Goal: Find specific page/section: Find specific page/section

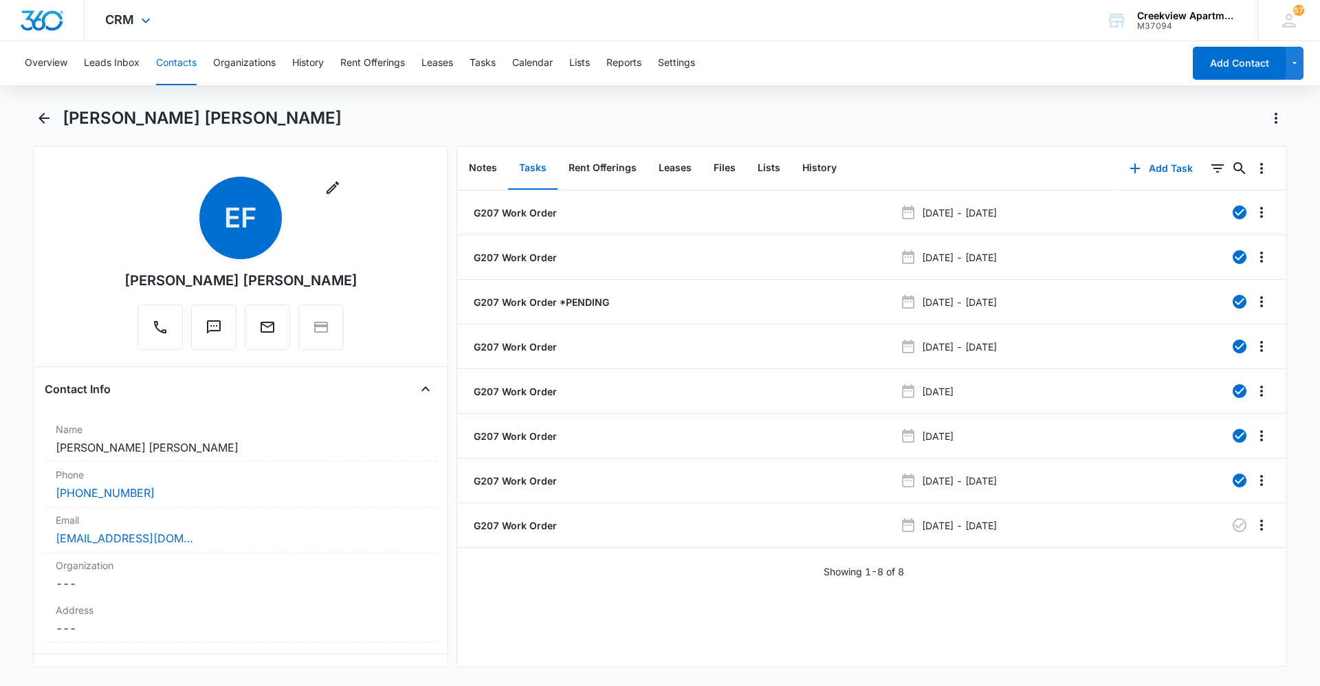
click at [829, 19] on div "CRM Apps Reputation Websites Forms CRM Email Social Content Ads Intelligence Fi…" at bounding box center [660, 20] width 1320 height 41
drag, startPoint x: 702, startPoint y: 624, endPoint x: 718, endPoint y: 652, distance: 32.3
click at [702, 624] on div "G207 Work Order [DATE] - [DATE] G207 Work Order [DATE] - [DATE] G207 Work Order…" at bounding box center [871, 429] width 829 height 476
drag, startPoint x: 777, startPoint y: 628, endPoint x: 730, endPoint y: 603, distance: 52.9
click at [777, 628] on div "G207 Work Order [DATE] - [DATE] G207 Work Order [DATE] - [DATE] G207 Work Order…" at bounding box center [871, 429] width 829 height 476
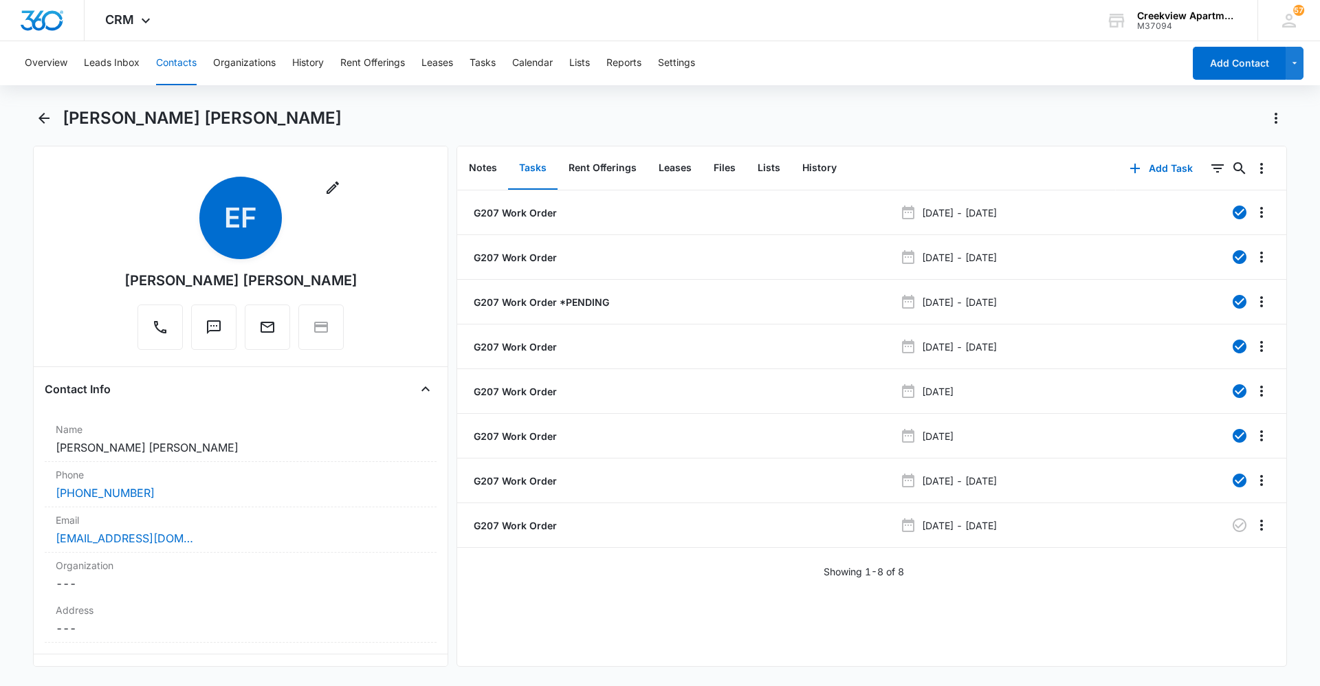
click at [651, 622] on div "G207 Work Order [DATE] - [DATE] G207 Work Order [DATE] - [DATE] G207 Work Order…" at bounding box center [871, 429] width 829 height 476
click at [172, 57] on button "Contacts" at bounding box center [176, 63] width 41 height 44
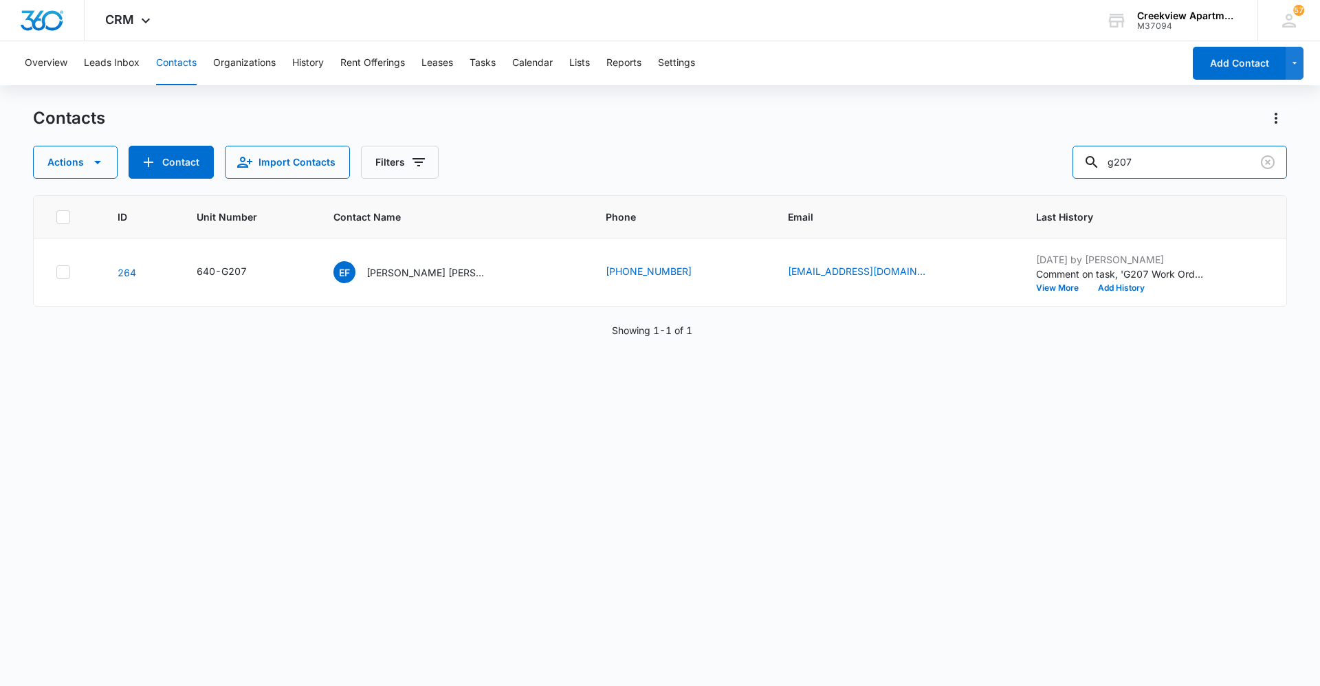
drag, startPoint x: 1048, startPoint y: 177, endPoint x: 1036, endPoint y: 180, distance: 12.0
click at [1036, 180] on div "Contacts Actions Contact Import Contacts Filters g207 ID Unit Number Contact Na…" at bounding box center [660, 396] width 1254 height 578
type input "l204"
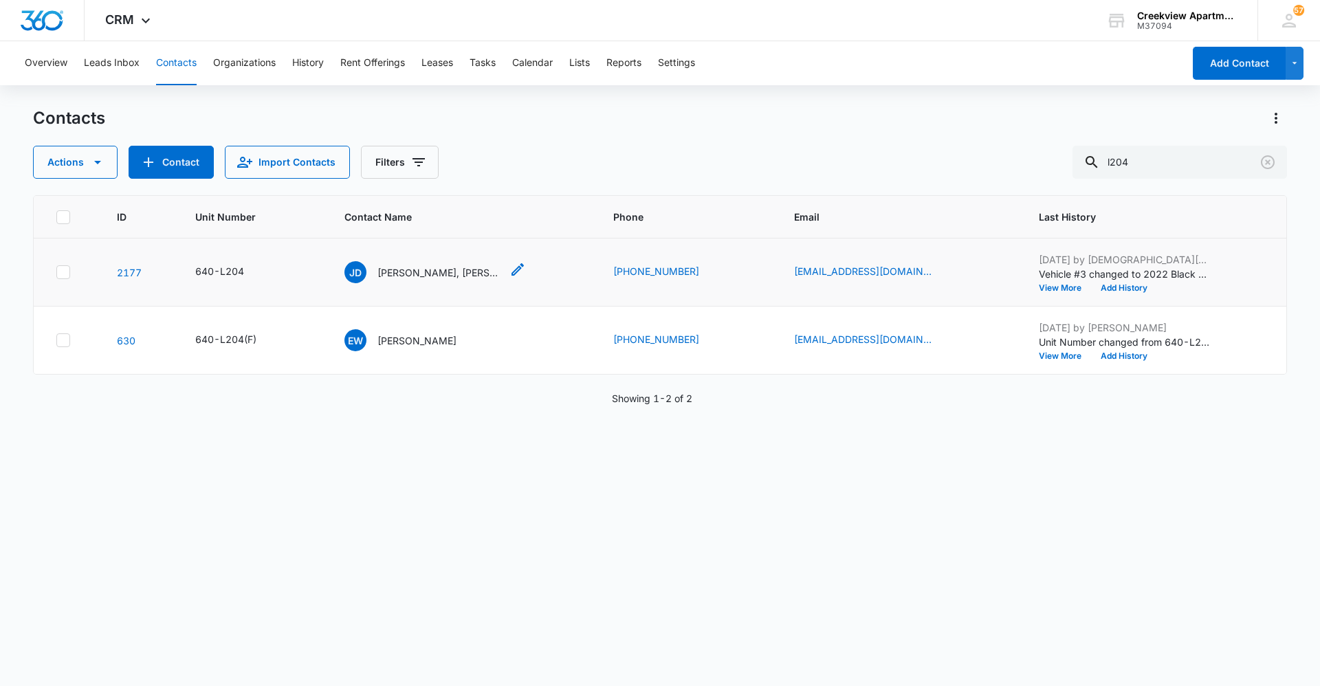
click at [430, 281] on div "[PERSON_NAME] [PERSON_NAME], [PERSON_NAME]" at bounding box center [423, 272] width 157 height 22
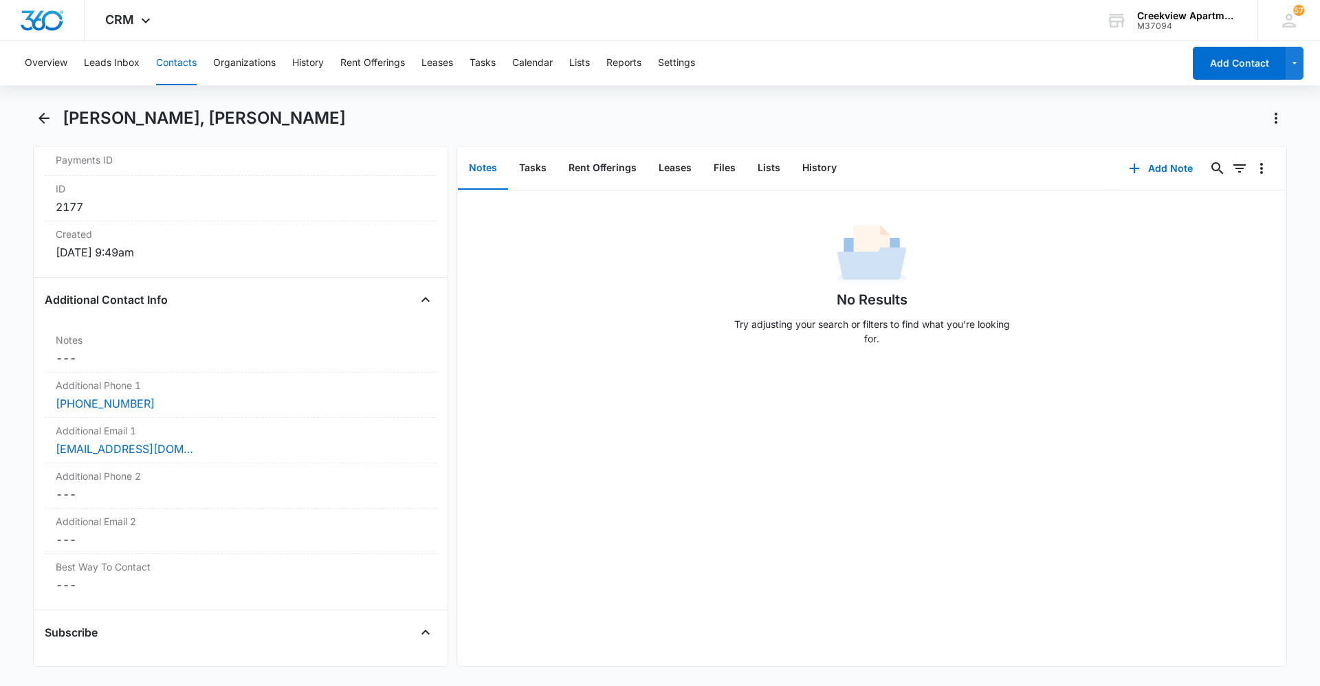
scroll to position [894, 0]
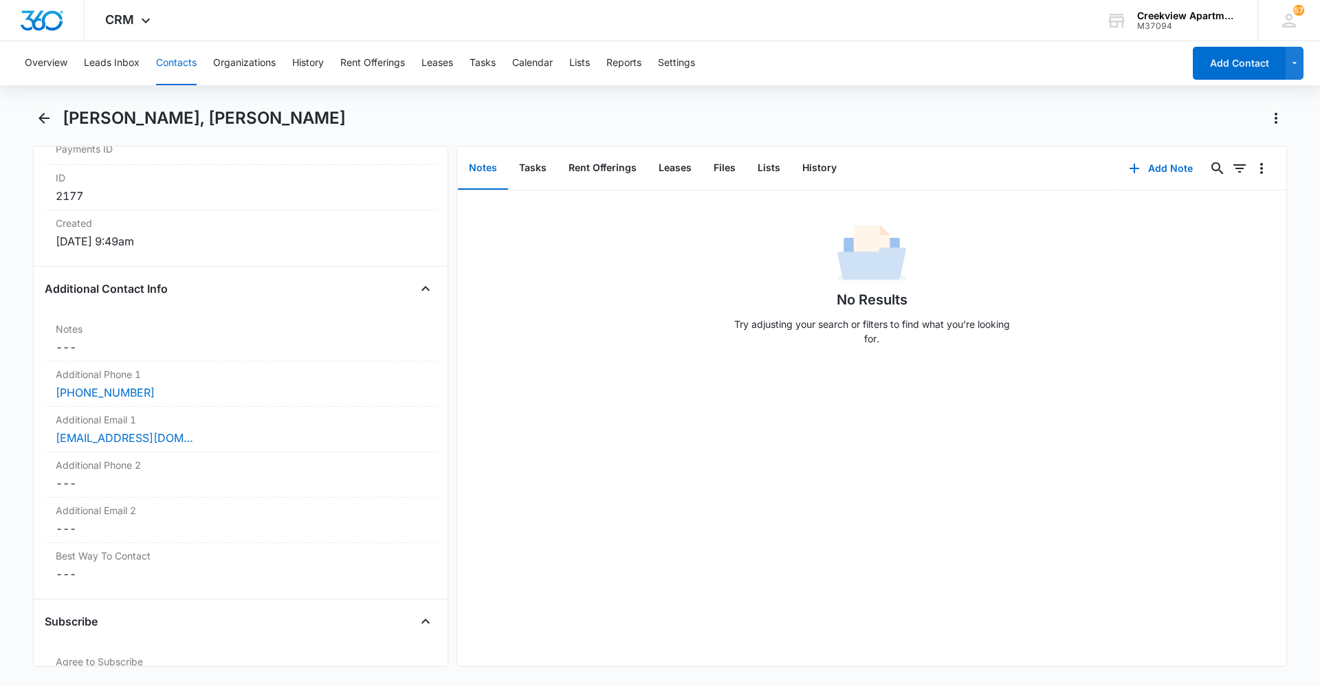
click at [1138, 390] on div "No Results Try adjusting your search or filters to find what you’re looking for." at bounding box center [871, 429] width 829 height 476
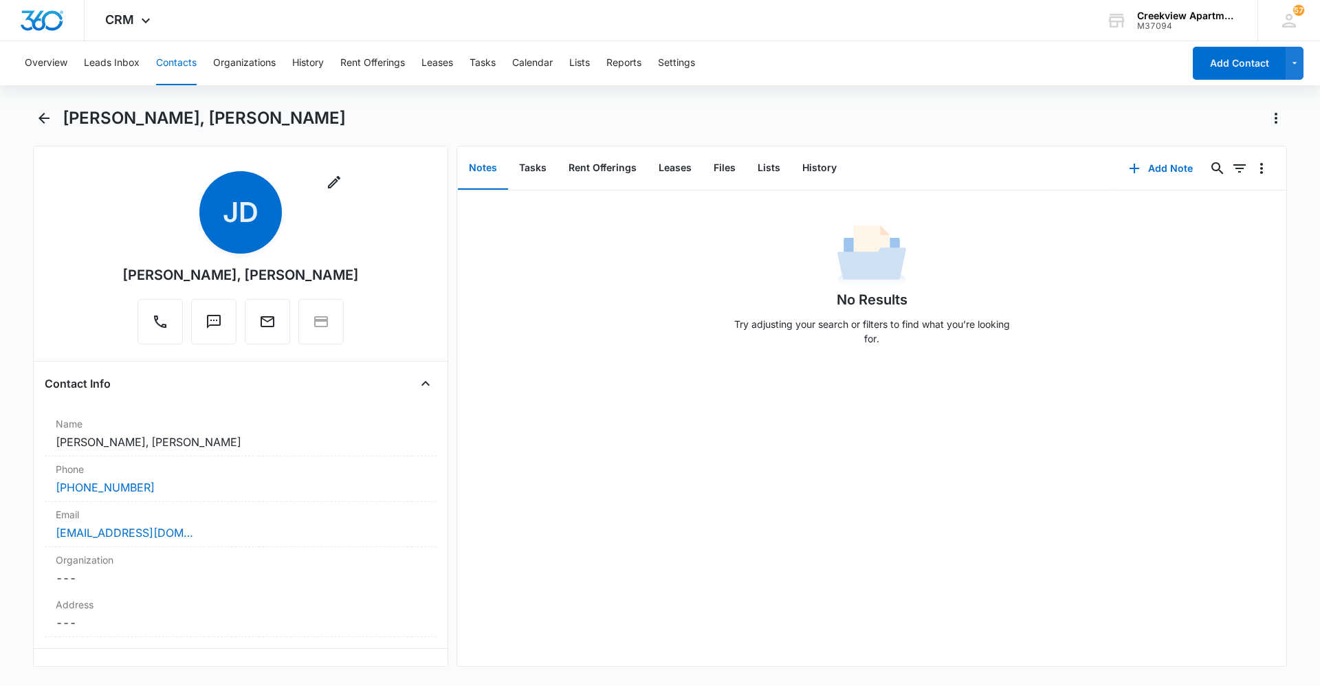
scroll to position [0, 0]
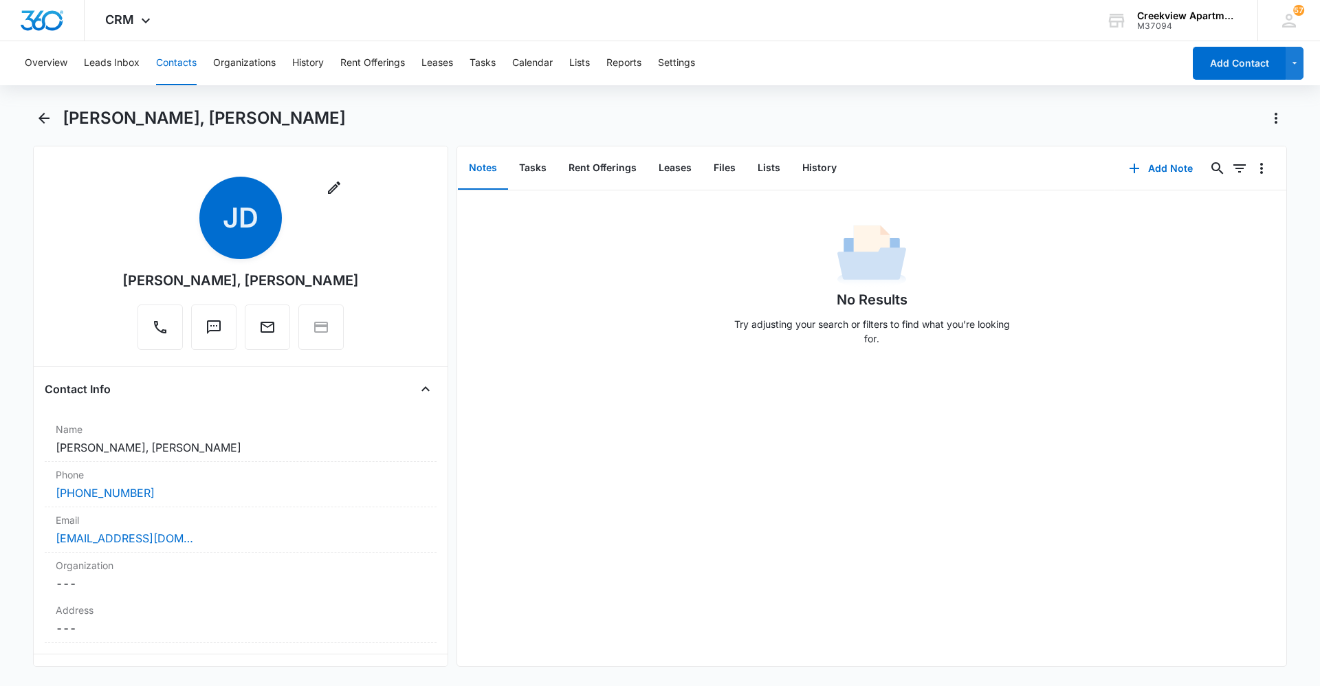
click at [632, 318] on div "No Results Try adjusting your search or filters to find what you’re looking for." at bounding box center [871, 289] width 829 height 136
click at [846, 580] on div "No Results Try adjusting your search or filters to find what you’re looking for." at bounding box center [871, 429] width 829 height 476
click at [567, 459] on div "No Results Try adjusting your search or filters to find what you’re looking for." at bounding box center [871, 429] width 829 height 476
drag, startPoint x: 719, startPoint y: 655, endPoint x: 661, endPoint y: 675, distance: 60.9
click at [718, 655] on div "No Results Try adjusting your search or filters to find what you’re looking for." at bounding box center [871, 429] width 829 height 476
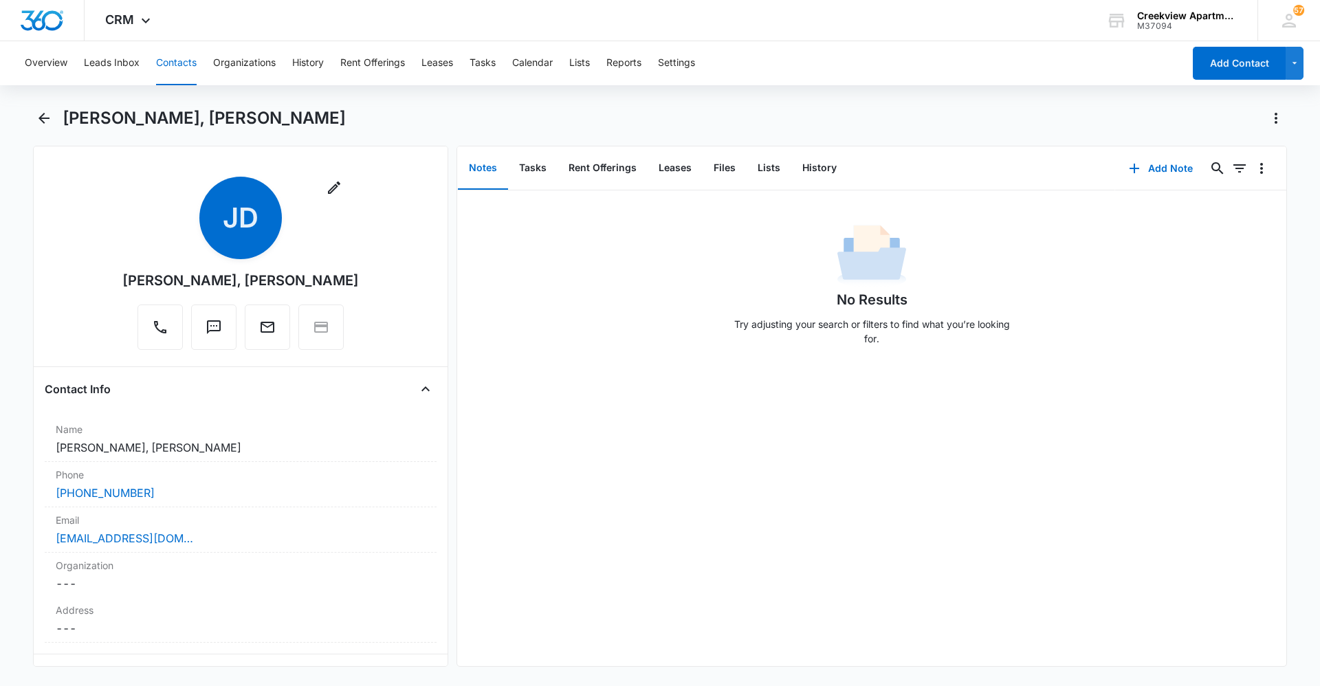
click at [465, 459] on div "No Results Try adjusting your search or filters to find what you’re looking for." at bounding box center [871, 429] width 829 height 476
click at [570, 312] on div "No Results Try adjusting your search or filters to find what you’re looking for." at bounding box center [871, 289] width 829 height 136
click at [668, 579] on div "No Results Try adjusting your search or filters to find what you’re looking for." at bounding box center [871, 429] width 829 height 476
click at [547, 479] on div "No Results Try adjusting your search or filters to find what you’re looking for." at bounding box center [871, 429] width 829 height 476
click at [856, 612] on div "No Results Try adjusting your search or filters to find what you’re looking for." at bounding box center [871, 429] width 829 height 476
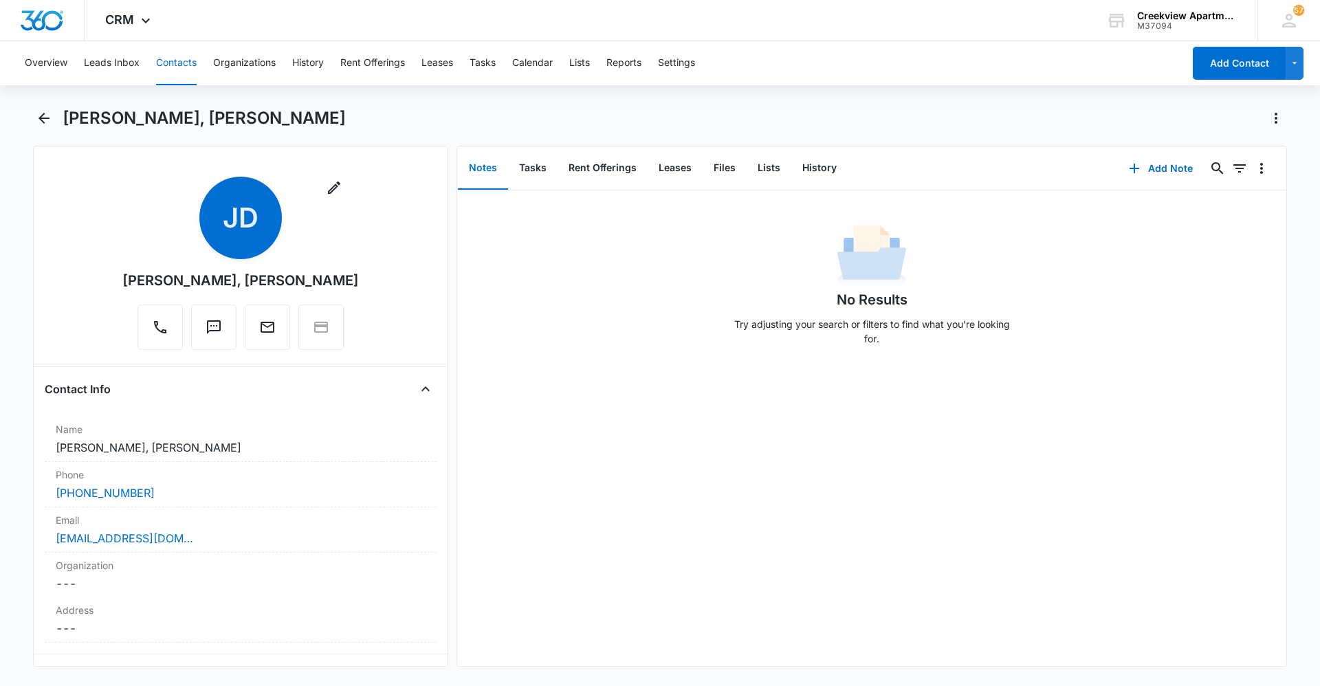
click at [536, 470] on div "No Results Try adjusting your search or filters to find what you’re looking for." at bounding box center [871, 429] width 829 height 476
click at [553, 588] on div "No Results Try adjusting your search or filters to find what you’re looking for." at bounding box center [871, 429] width 829 height 476
click at [496, 552] on div "No Results Try adjusting your search or filters to find what you’re looking for." at bounding box center [871, 429] width 829 height 476
click at [803, 530] on div "No Results Try adjusting your search or filters to find what you’re looking for." at bounding box center [871, 429] width 829 height 476
click at [1171, 545] on div "No Results Try adjusting your search or filters to find what you’re looking for." at bounding box center [871, 429] width 829 height 476
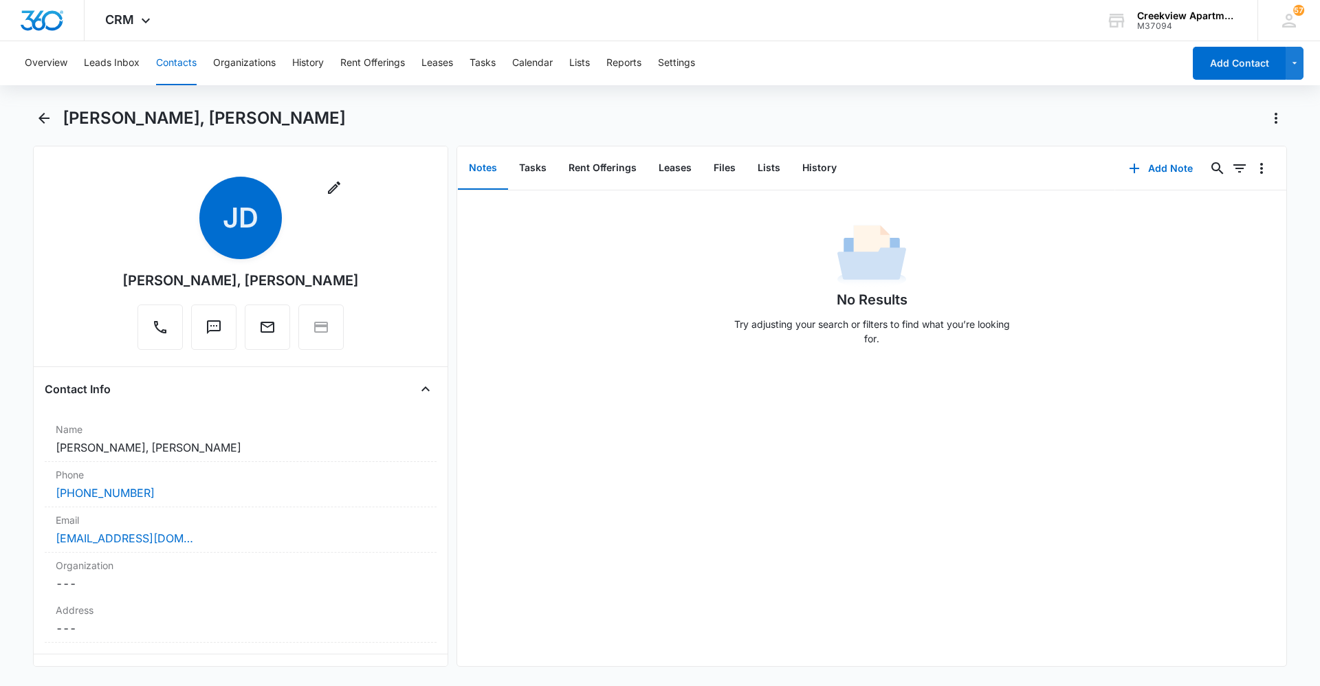
click at [676, 668] on div "[PERSON_NAME], [PERSON_NAME] Remove [PERSON_NAME] [PERSON_NAME], [PERSON_NAME] …" at bounding box center [660, 395] width 1254 height 576
click at [609, 436] on div "No Results Try adjusting your search or filters to find what you’re looking for." at bounding box center [871, 429] width 829 height 476
click at [847, 606] on div "No Results Try adjusting your search or filters to find what you’re looking for." at bounding box center [871, 429] width 829 height 476
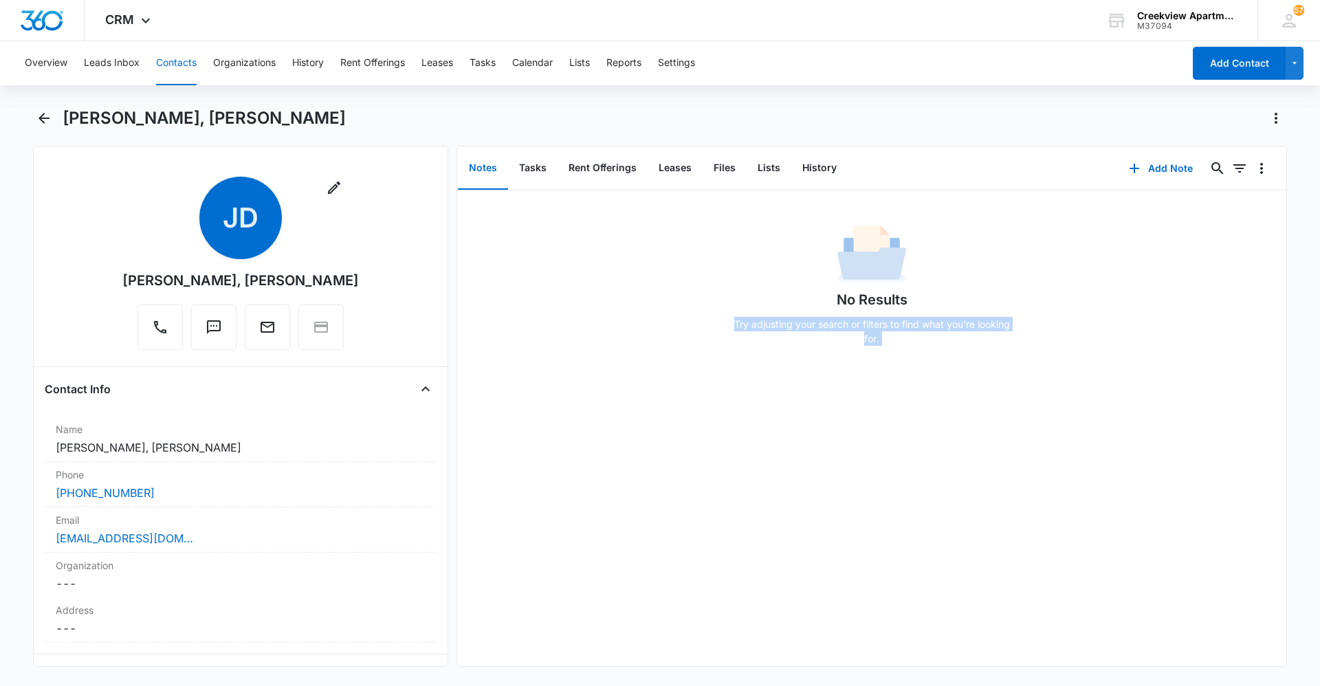
click at [847, 606] on div "No Results Try adjusting your search or filters to find what you’re looking for." at bounding box center [871, 429] width 829 height 476
click at [875, 632] on div "No Results Try adjusting your search or filters to find what you’re looking for." at bounding box center [871, 429] width 829 height 476
click at [854, 628] on div "No Results Try adjusting your search or filters to find what you’re looking for." at bounding box center [871, 429] width 829 height 476
click at [522, 433] on div "No Results Try adjusting your search or filters to find what you’re looking for." at bounding box center [871, 429] width 829 height 476
click at [1230, 478] on div "No Results Try adjusting your search or filters to find what you’re looking for." at bounding box center [871, 429] width 829 height 476
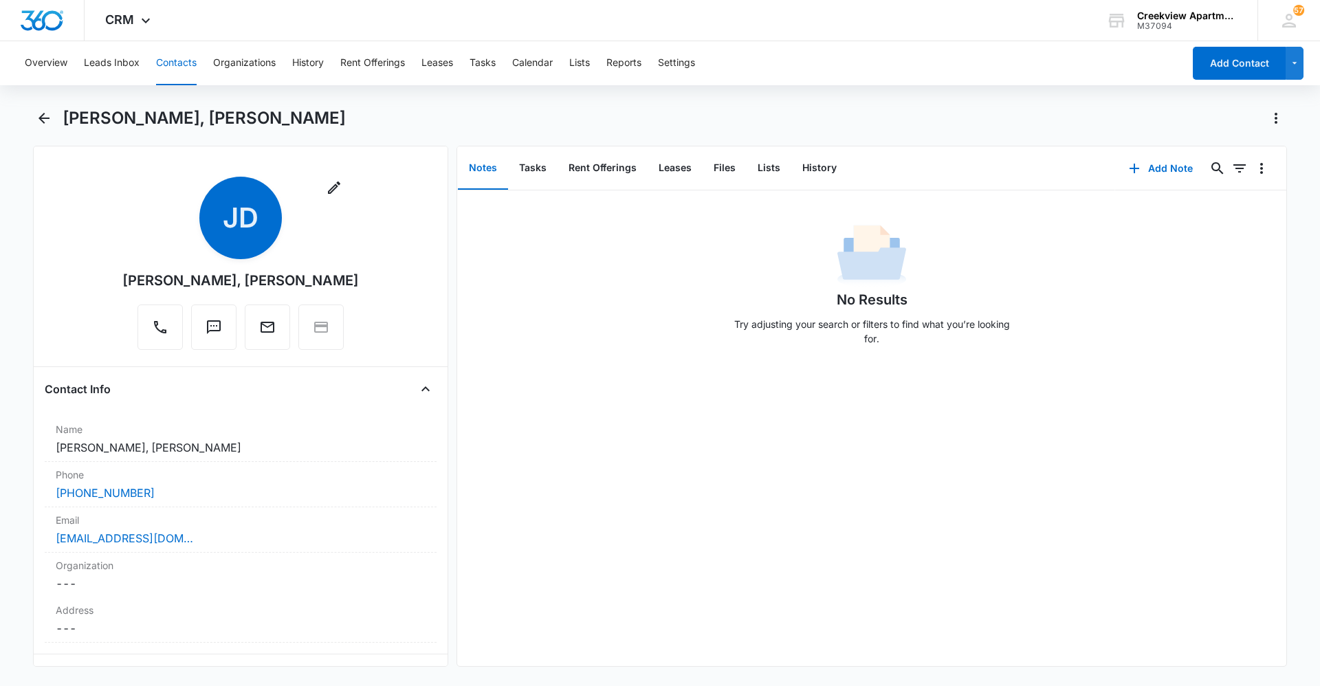
click at [561, 646] on div "No Results Try adjusting your search or filters to find what you’re looking for." at bounding box center [871, 429] width 829 height 476
click at [576, 444] on div "No Results Try adjusting your search or filters to find what you’re looking for." at bounding box center [871, 429] width 829 height 476
click at [527, 428] on div "No Results Try adjusting your search or filters to find what you’re looking for." at bounding box center [871, 429] width 829 height 476
click at [826, 622] on div "No Results Try adjusting your search or filters to find what you’re looking for." at bounding box center [871, 429] width 829 height 476
click at [563, 415] on div "No Results Try adjusting your search or filters to find what you’re looking for." at bounding box center [871, 429] width 829 height 476
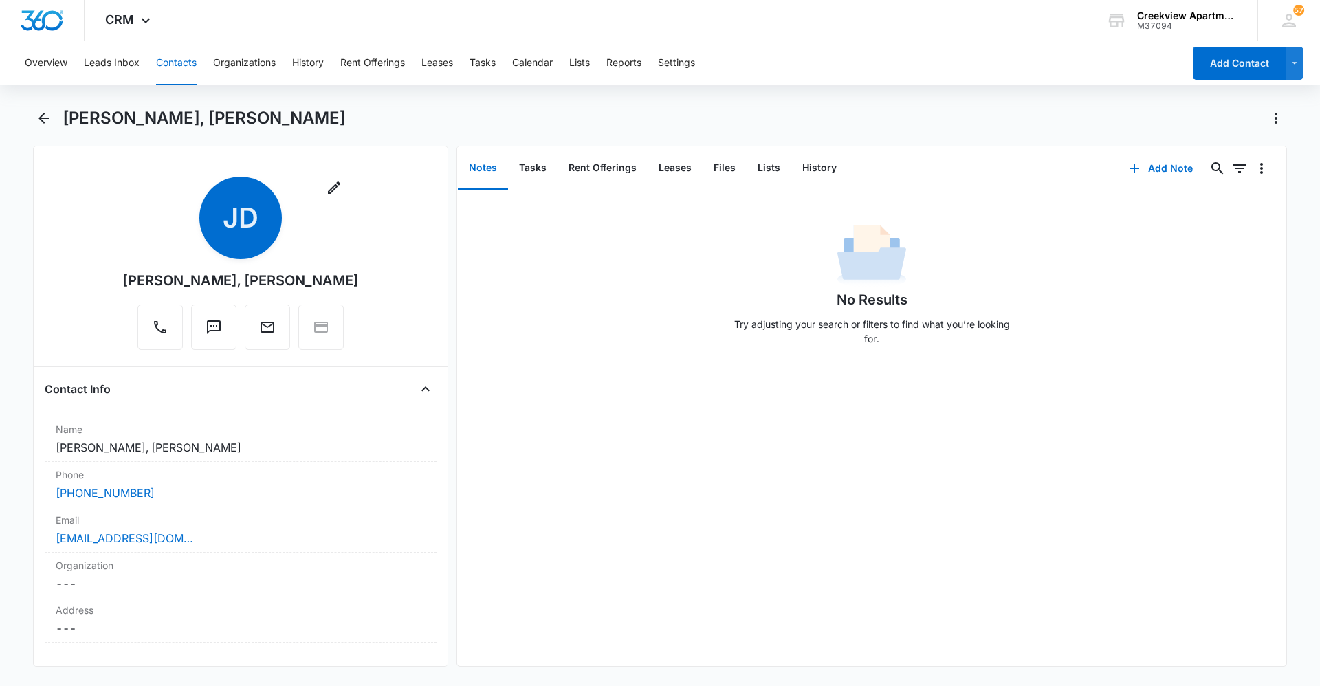
drag, startPoint x: 766, startPoint y: 633, endPoint x: 717, endPoint y: 667, distance: 59.3
click at [761, 635] on div "No Results Try adjusting your search or filters to find what you’re looking for." at bounding box center [871, 429] width 829 height 476
click at [611, 443] on div "No Results Try adjusting your search or filters to find what you’re looking for." at bounding box center [871, 429] width 829 height 476
click at [587, 490] on div "No Results Try adjusting your search or filters to find what you’re looking for." at bounding box center [871, 429] width 829 height 476
drag, startPoint x: 596, startPoint y: 457, endPoint x: 590, endPoint y: 450, distance: 8.8
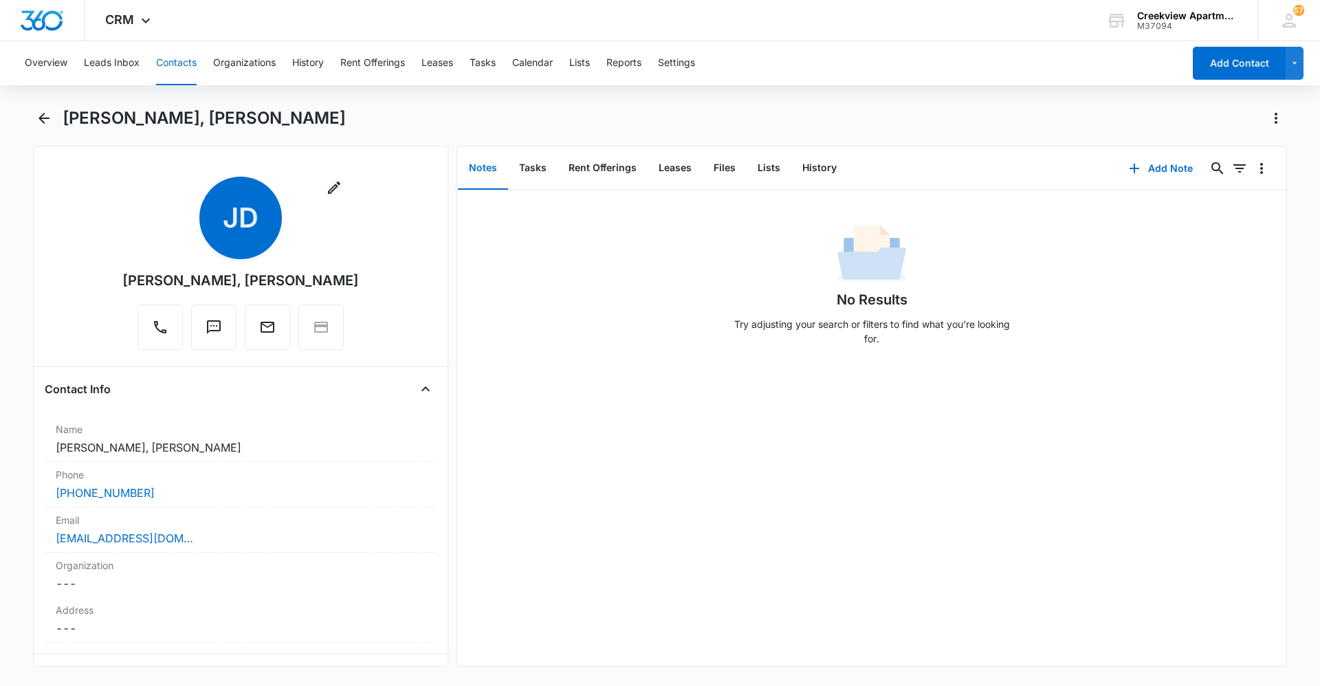
click at [595, 457] on div "No Results Try adjusting your search or filters to find what you’re looking for." at bounding box center [871, 429] width 829 height 476
click at [590, 438] on div "No Results Try adjusting your search or filters to find what you’re looking for." at bounding box center [871, 429] width 829 height 476
drag, startPoint x: 597, startPoint y: 614, endPoint x: 596, endPoint y: 624, distance: 9.7
click at [597, 614] on div "No Results Try adjusting your search or filters to find what you’re looking for." at bounding box center [871, 429] width 829 height 476
click at [614, 589] on div "No Results Try adjusting your search or filters to find what you’re looking for." at bounding box center [871, 429] width 829 height 476
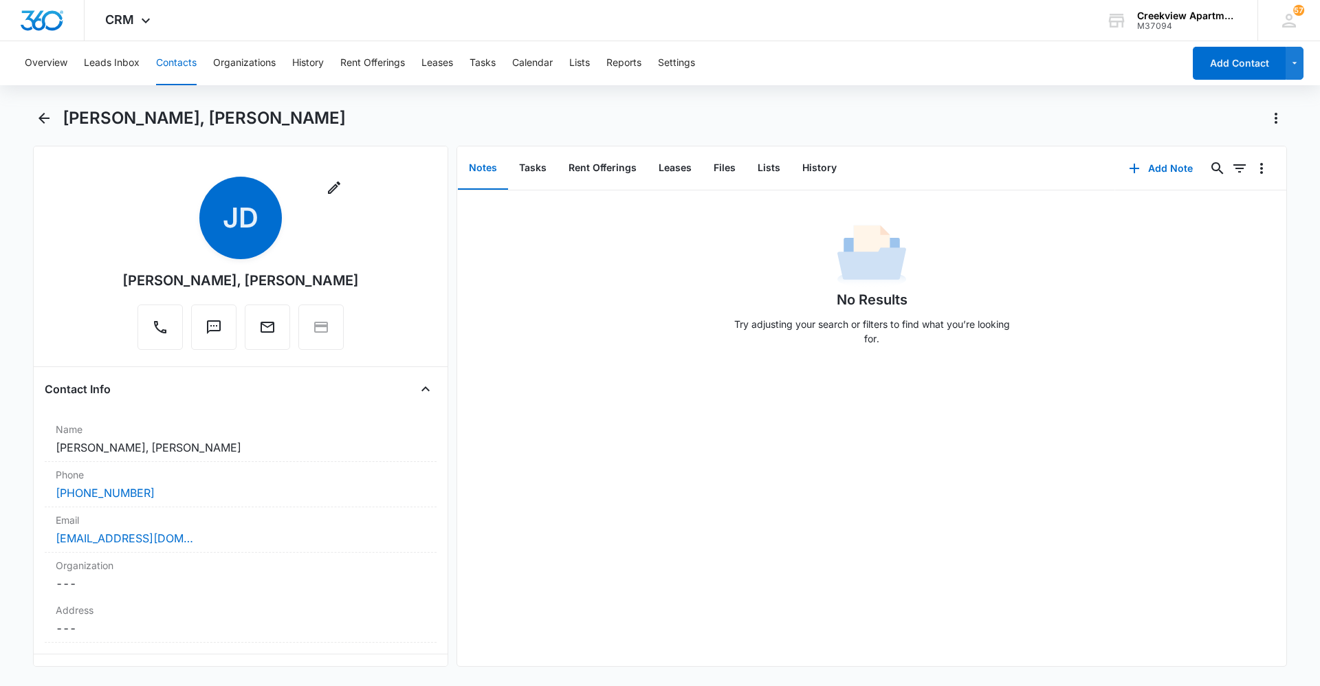
click at [534, 483] on div "No Results Try adjusting your search or filters to find what you’re looking for." at bounding box center [871, 429] width 829 height 476
click at [572, 402] on div "No Results Try adjusting your search or filters to find what you’re looking for." at bounding box center [871, 429] width 829 height 476
click at [699, 637] on div "No Results Try adjusting your search or filters to find what you’re looking for." at bounding box center [871, 429] width 829 height 476
drag, startPoint x: 636, startPoint y: 490, endPoint x: 820, endPoint y: 596, distance: 212.3
click at [638, 490] on div "No Results Try adjusting your search or filters to find what you’re looking for." at bounding box center [871, 429] width 829 height 476
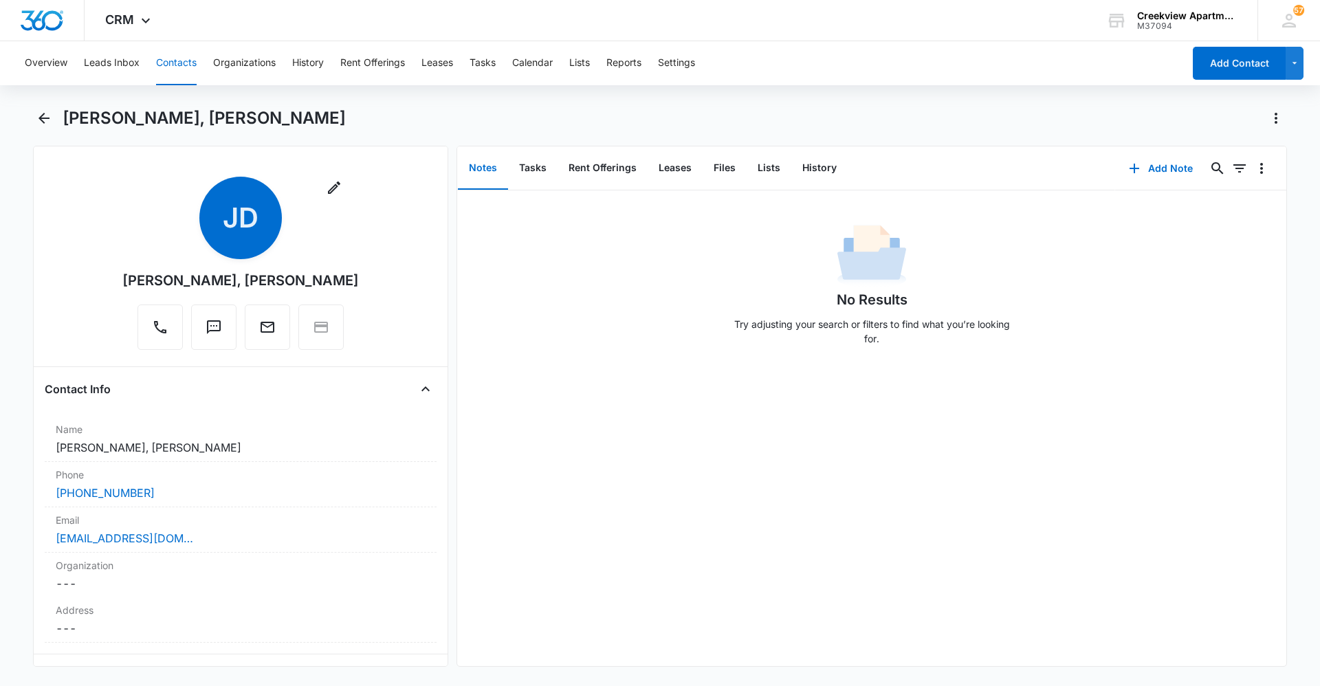
click at [499, 629] on div "No Results Try adjusting your search or filters to find what you’re looking for." at bounding box center [871, 429] width 829 height 476
click at [528, 469] on div "No Results Try adjusting your search or filters to find what you’re looking for." at bounding box center [871, 429] width 829 height 476
click at [664, 483] on div "No Results Try adjusting your search or filters to find what you’re looking for." at bounding box center [871, 429] width 829 height 476
drag, startPoint x: 776, startPoint y: 651, endPoint x: 669, endPoint y: 686, distance: 112.0
click at [775, 651] on div "No Results Try adjusting your search or filters to find what you’re looking for." at bounding box center [871, 429] width 829 height 476
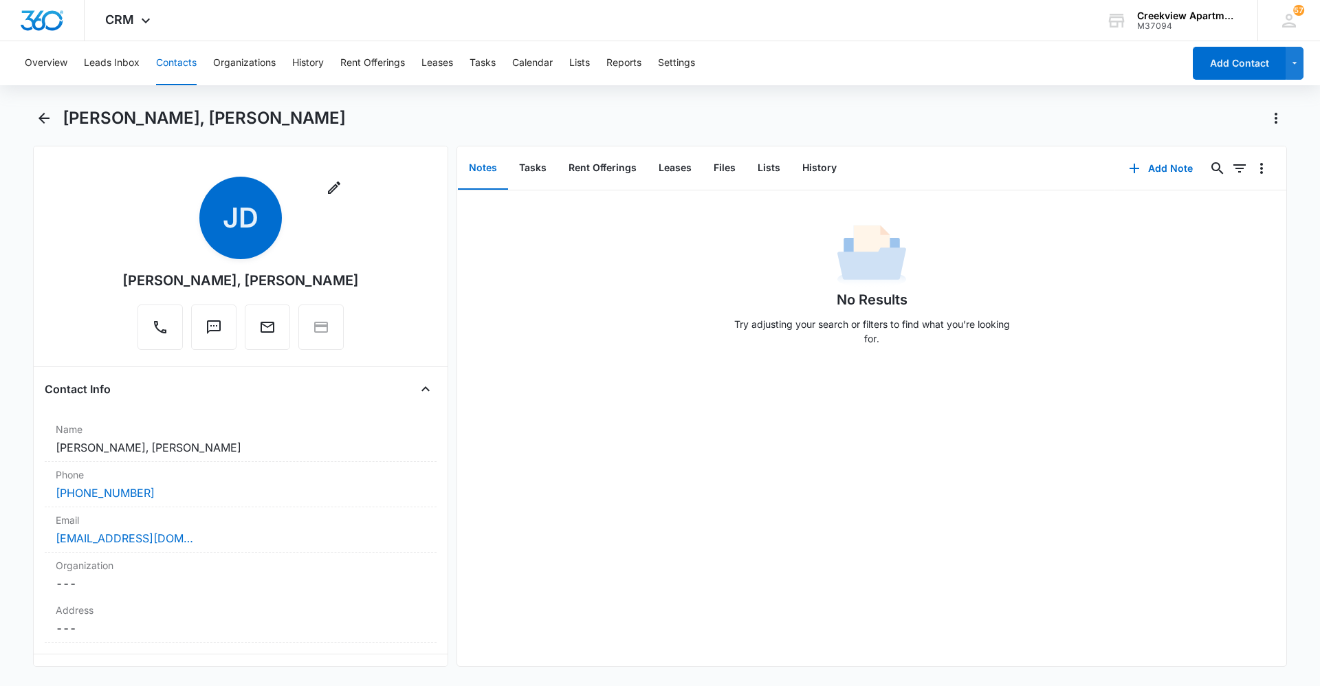
click at [898, 655] on div "No Results Try adjusting your search or filters to find what you’re looking for." at bounding box center [871, 429] width 829 height 476
click at [806, 639] on div "No Results Try adjusting your search or filters to find what you’re looking for." at bounding box center [871, 429] width 829 height 476
click at [557, 394] on div "No Results Try adjusting your search or filters to find what you’re looking for." at bounding box center [871, 429] width 829 height 476
drag, startPoint x: 972, startPoint y: 623, endPoint x: 953, endPoint y: 626, distance: 20.1
click at [972, 623] on div "No Results Try adjusting your search or filters to find what you’re looking for." at bounding box center [871, 429] width 829 height 476
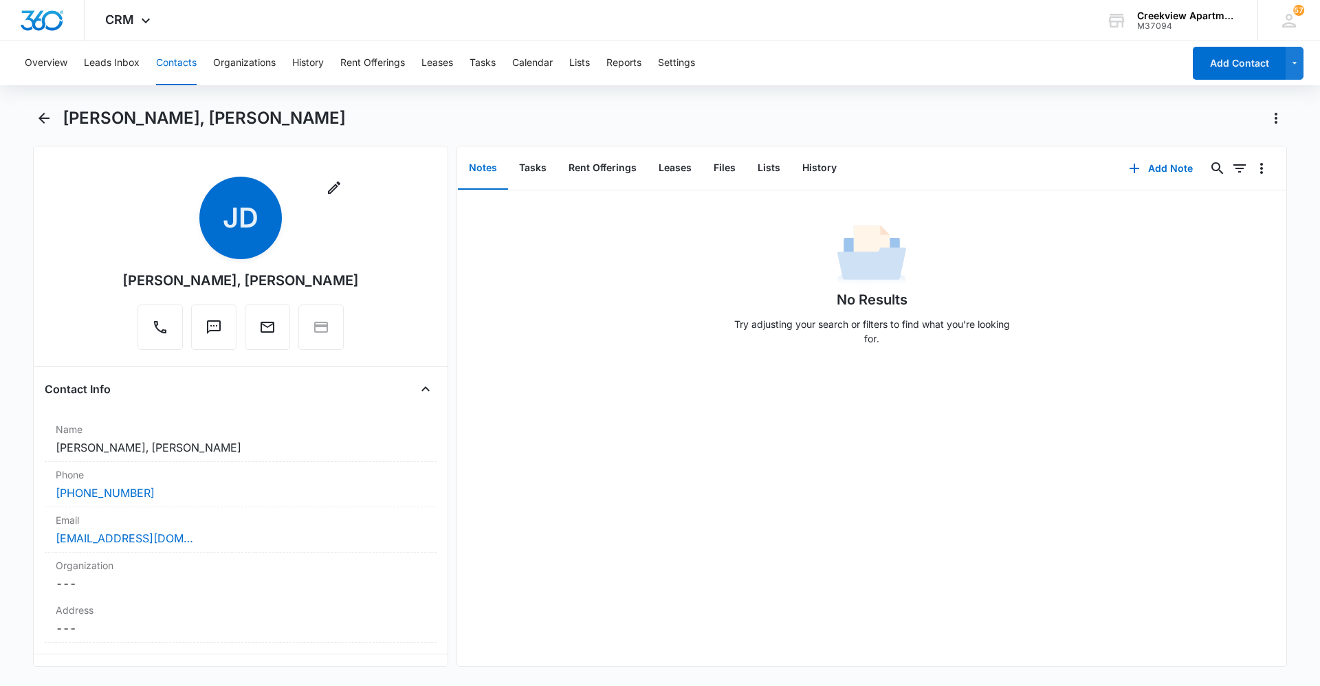
click at [545, 471] on div "No Results Try adjusting your search or filters to find what you’re looking for." at bounding box center [871, 429] width 829 height 476
click at [644, 644] on div "No Results Try adjusting your search or filters to find what you’re looking for." at bounding box center [871, 429] width 829 height 476
click at [528, 519] on div "No Results Try adjusting your search or filters to find what you’re looking for." at bounding box center [871, 429] width 829 height 476
drag, startPoint x: 763, startPoint y: 675, endPoint x: 695, endPoint y: 673, distance: 68.1
click at [763, 675] on div "[PERSON_NAME], [PERSON_NAME] Remove [PERSON_NAME] [PERSON_NAME], [PERSON_NAME] …" at bounding box center [660, 395] width 1254 height 576
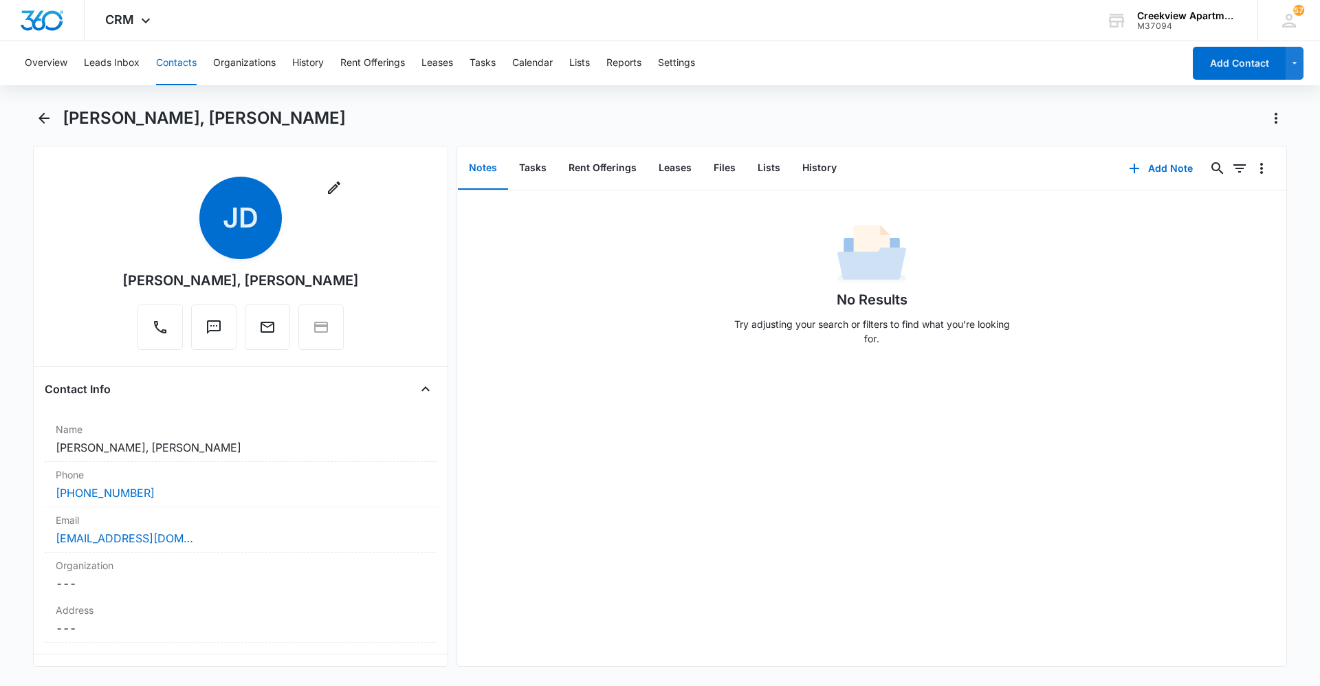
click at [541, 468] on div "No Results Try adjusting your search or filters to find what you’re looking for." at bounding box center [871, 429] width 829 height 476
click at [834, 615] on div "No Results Try adjusting your search or filters to find what you’re looking for." at bounding box center [871, 429] width 829 height 476
click at [695, 512] on div "No Results Try adjusting your search or filters to find what you’re looking for." at bounding box center [871, 429] width 829 height 476
click at [865, 651] on div "No Results Try adjusting your search or filters to find what you’re looking for." at bounding box center [871, 429] width 829 height 476
click at [714, 653] on div "No Results Try adjusting your search or filters to find what you’re looking for." at bounding box center [871, 429] width 829 height 476
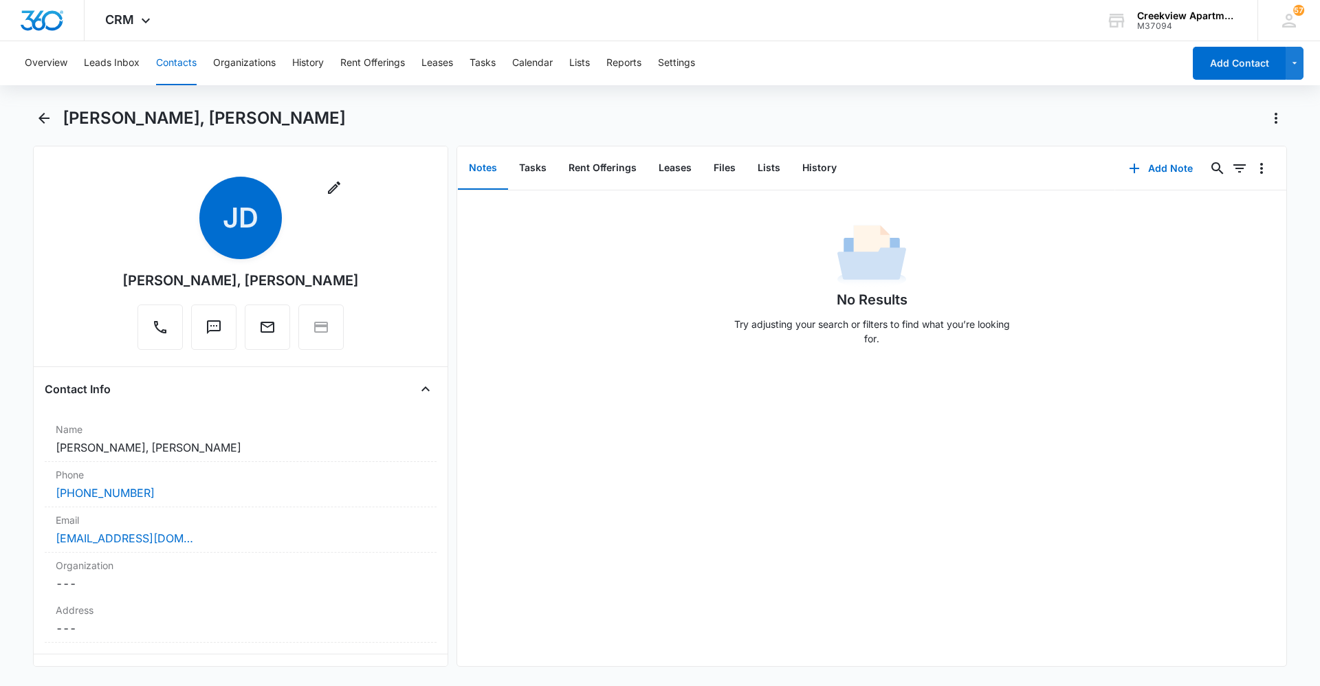
click at [505, 349] on div "No Results Try adjusting your search or filters to find what you’re looking for." at bounding box center [871, 289] width 829 height 136
click at [177, 76] on button "Contacts" at bounding box center [176, 63] width 41 height 44
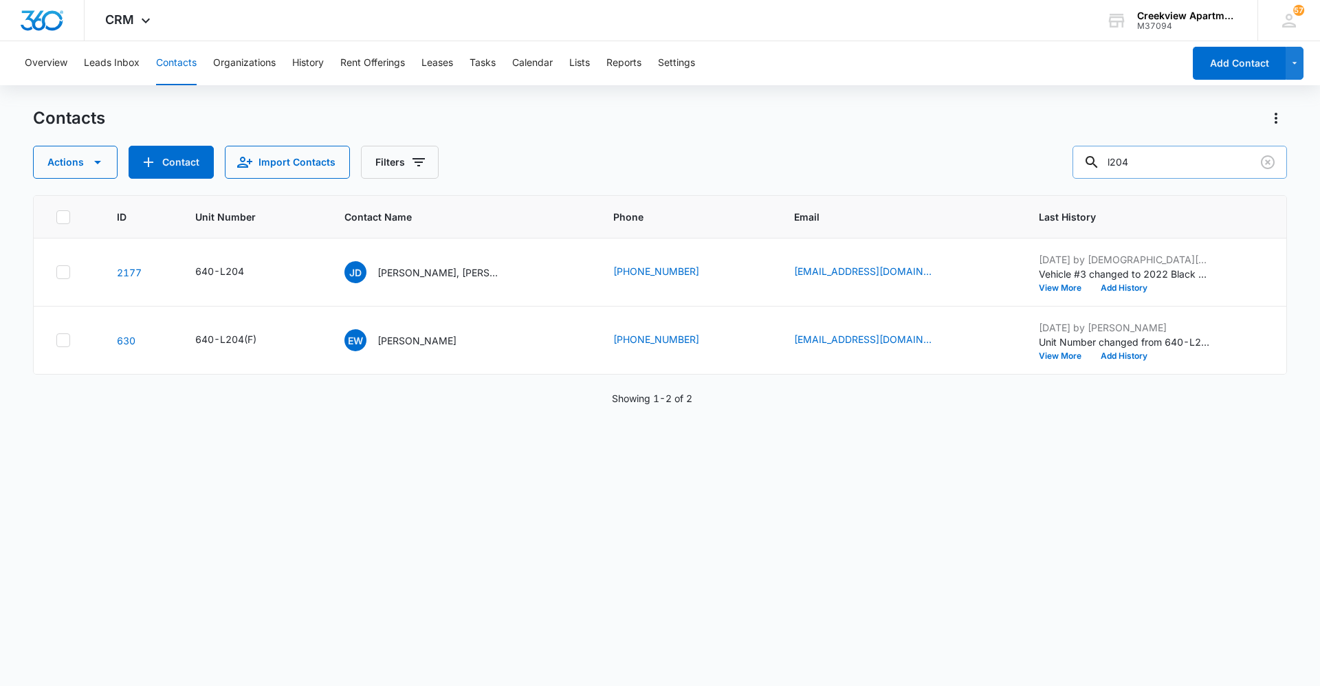
drag, startPoint x: 1153, startPoint y: 168, endPoint x: 1102, endPoint y: 170, distance: 50.9
click at [1102, 170] on div "l204" at bounding box center [1180, 162] width 215 height 33
type input "l307"
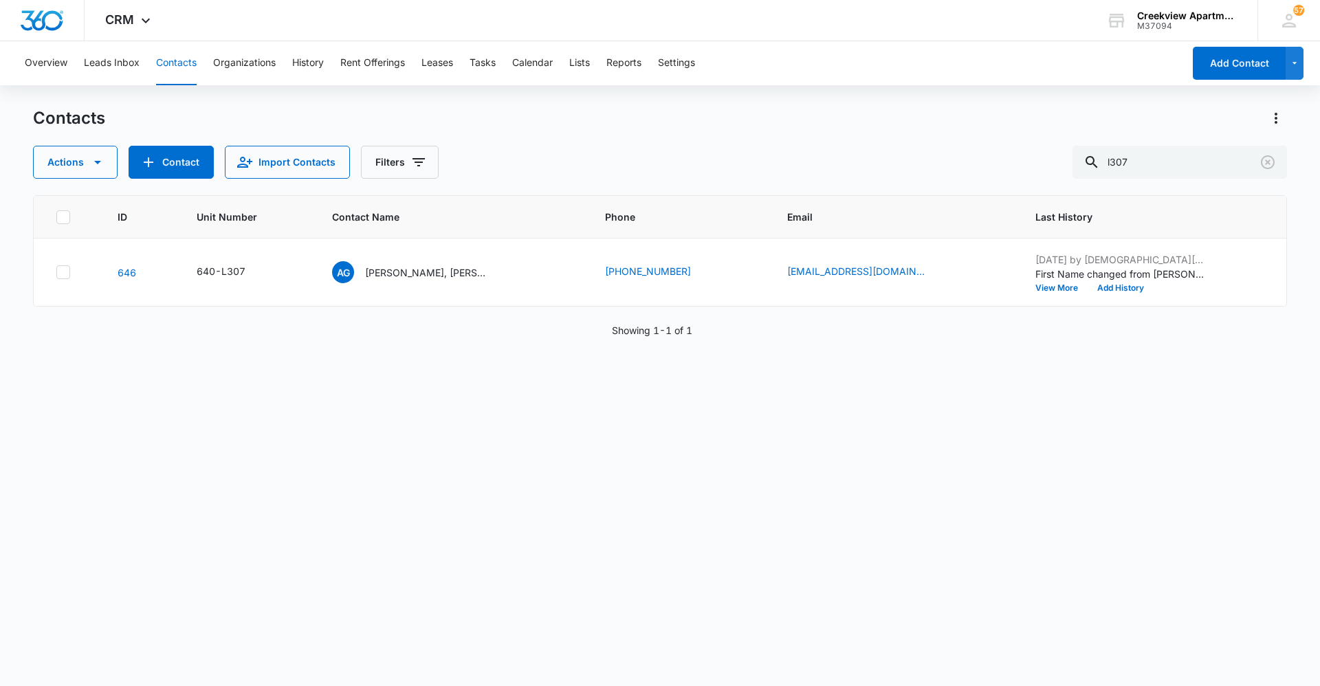
click at [490, 413] on div "ID Unit Number Contact Name Phone Email Last History 646 640-L307 AG [PERSON_NA…" at bounding box center [660, 431] width 1254 height 473
click at [681, 671] on div "Contacts Actions Contact Import Contacts Filters l307 ID Unit Number Contact Na…" at bounding box center [660, 396] width 1254 height 578
click at [449, 639] on div "ID Unit Number Contact Name Phone Email Last History 646 640-L307 AG [PERSON_NA…" at bounding box center [660, 431] width 1254 height 473
click at [1250, 533] on div "ID Unit Number Contact Name Phone Email Last History 646 640-L307 AG [PERSON_NA…" at bounding box center [660, 431] width 1254 height 473
click at [795, 622] on div "ID Unit Number Contact Name Phone Email Last History 646 640-L307 AG [PERSON_NA…" at bounding box center [660, 431] width 1254 height 473
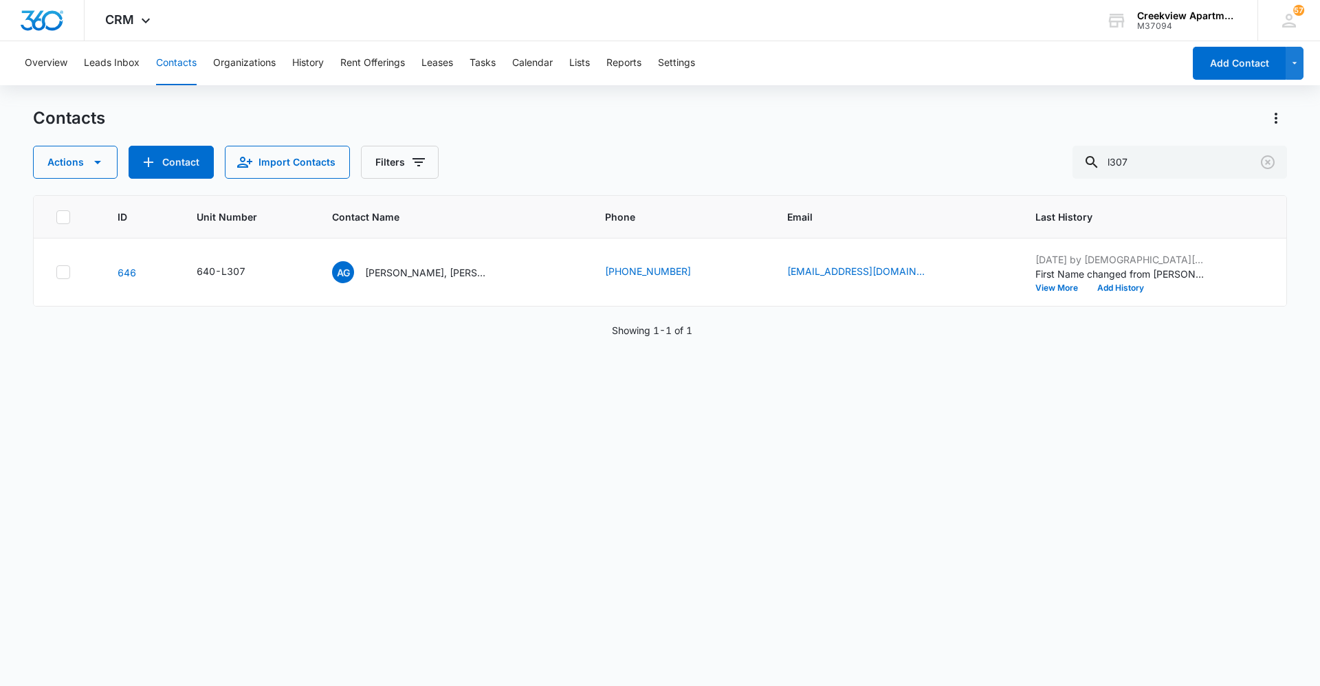
drag, startPoint x: 588, startPoint y: 490, endPoint x: 459, endPoint y: 449, distance: 135.1
click at [588, 490] on div "ID Unit Number Contact Name Phone Email Last History 646 640-L307 AG [PERSON_NA…" at bounding box center [660, 431] width 1254 height 473
click at [272, 513] on div "ID Unit Number Contact Name Phone Email Last History 646 640-L307 AG [PERSON_NA…" at bounding box center [660, 431] width 1254 height 473
click at [565, 626] on div "ID Unit Number Contact Name Phone Email Last History 646 640-L307 AG [PERSON_NA…" at bounding box center [660, 431] width 1254 height 473
click at [494, 409] on div "ID Unit Number Contact Name Phone Email Last History 646 640-L307 AG [PERSON_NA…" at bounding box center [660, 431] width 1254 height 473
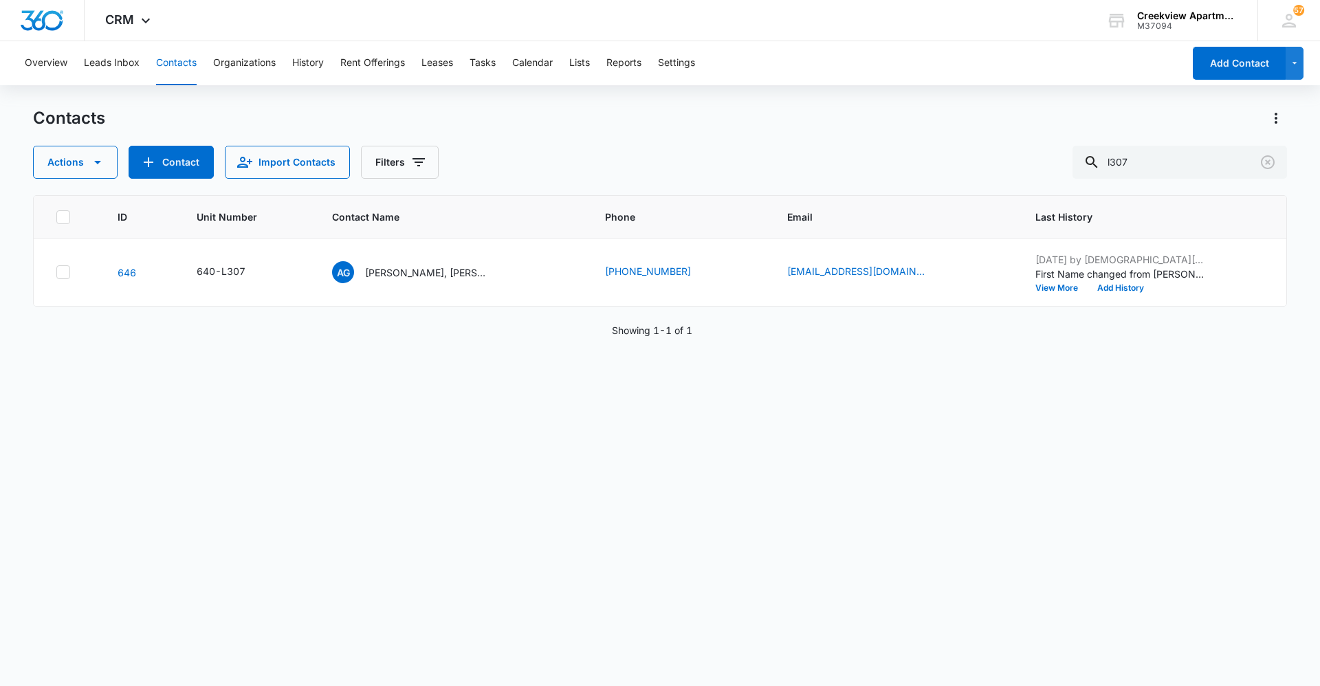
click at [442, 563] on div "ID Unit Number Contact Name Phone Email Last History 646 640-L307 AG [PERSON_NA…" at bounding box center [660, 431] width 1254 height 473
click at [765, 479] on div "ID Unit Number Contact Name Phone Email Last History 646 640-L307 AG [PERSON_NA…" at bounding box center [660, 431] width 1254 height 473
click at [1162, 533] on div "ID Unit Number Contact Name Phone Email Last History 646 640-L307 AG [PERSON_NA…" at bounding box center [660, 431] width 1254 height 473
click at [554, 407] on div "ID Unit Number Contact Name Phone Email Last History 646 640-L307 AG [PERSON_NA…" at bounding box center [660, 431] width 1254 height 473
drag, startPoint x: 713, startPoint y: 670, endPoint x: 593, endPoint y: 681, distance: 120.9
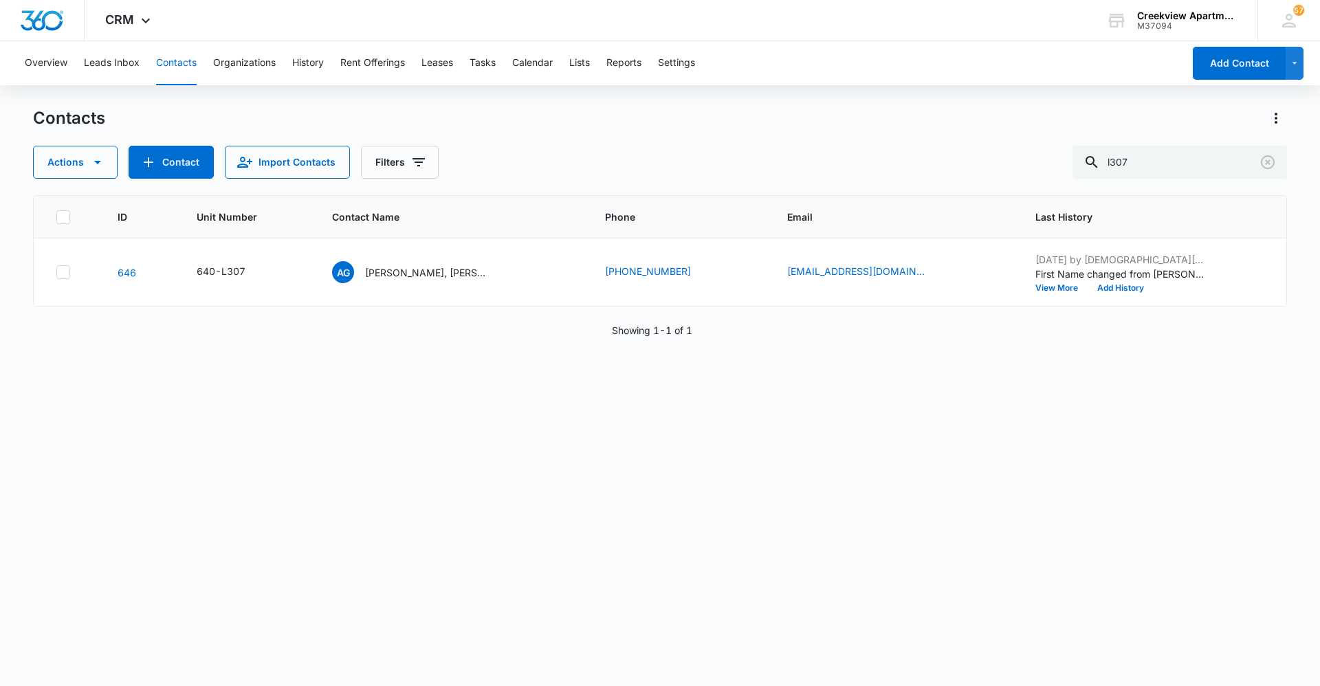
click at [710, 669] on div "Contacts Actions Contact Import Contacts Filters l307 ID Unit Number Contact Na…" at bounding box center [660, 396] width 1254 height 578
click at [598, 496] on div "ID Unit Number Contact Name Phone Email Last History 646 640-L307 AG [PERSON_NA…" at bounding box center [660, 431] width 1254 height 473
click at [446, 424] on div "ID Unit Number Contact Name Phone Email Last History 646 640-L307 AG [PERSON_NA…" at bounding box center [660, 431] width 1254 height 473
click at [737, 643] on div "ID Unit Number Contact Name Phone Email Last History 646 640-L307 AG [PERSON_NA…" at bounding box center [660, 431] width 1254 height 473
click at [497, 456] on div "ID Unit Number Contact Name Phone Email Last History 646 640-L307 AG [PERSON_NA…" at bounding box center [660, 431] width 1254 height 473
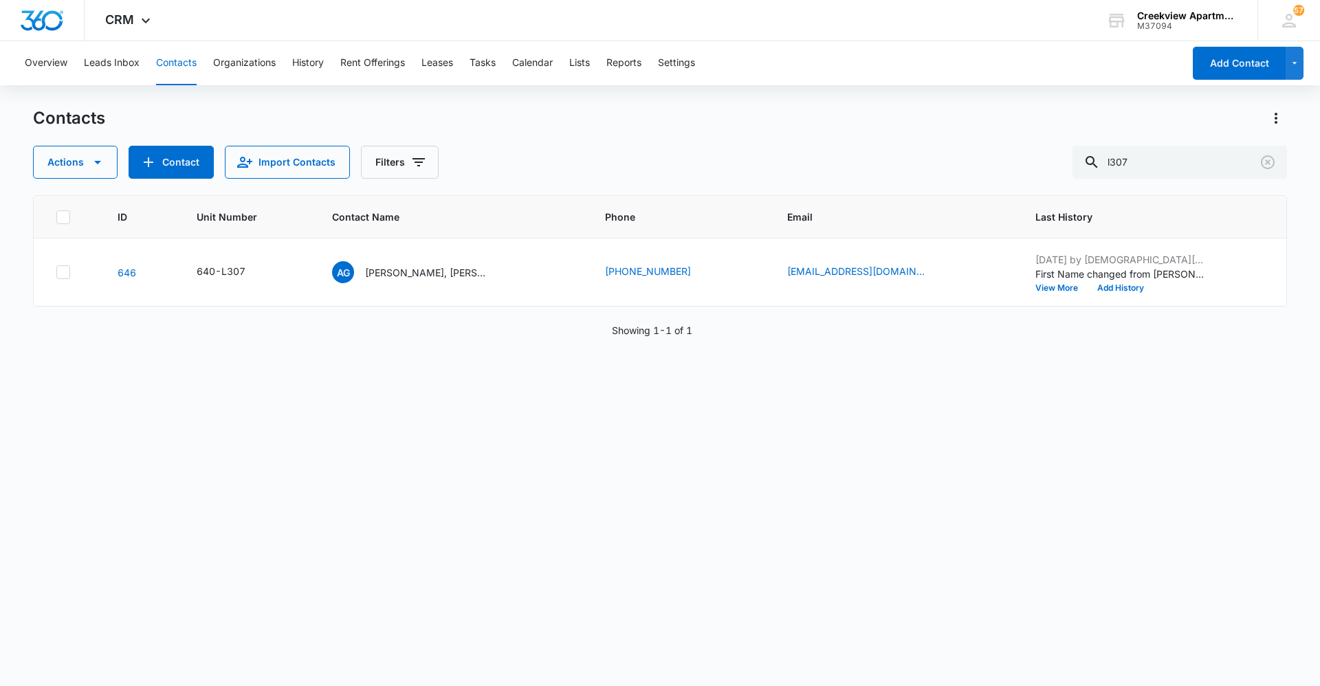
click at [443, 455] on div "ID Unit Number Contact Name Phone Email Last History 646 640-L307 AG [PERSON_NA…" at bounding box center [660, 431] width 1254 height 473
click at [788, 650] on div "ID Unit Number Contact Name Phone Email Last History 646 640-L307 AG [PERSON_NA…" at bounding box center [660, 431] width 1254 height 473
click at [488, 554] on div "ID Unit Number Contact Name Phone Email Last History 646 640-L307 AG [PERSON_NA…" at bounding box center [660, 431] width 1254 height 473
click at [468, 415] on div "ID Unit Number Contact Name Phone Email Last History 646 640-L307 AG [PERSON_NA…" at bounding box center [660, 431] width 1254 height 473
click at [1246, 529] on div "ID Unit Number Contact Name Phone Email Last History 646 640-L307 AG [PERSON_NA…" at bounding box center [660, 431] width 1254 height 473
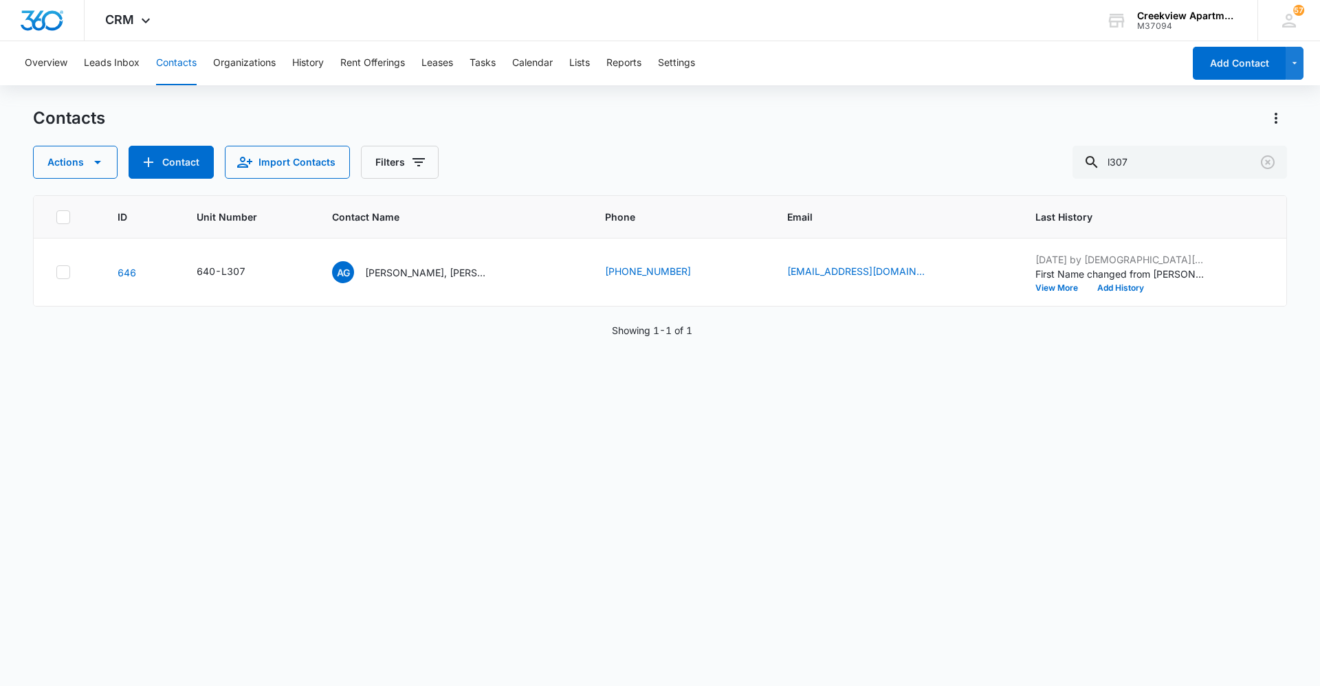
drag, startPoint x: 760, startPoint y: 624, endPoint x: 574, endPoint y: 678, distance: 193.3
click at [758, 625] on div "ID Unit Number Contact Name Phone Email Last History 646 640-L307 AG [PERSON_NA…" at bounding box center [660, 431] width 1254 height 473
click at [617, 457] on div "ID Unit Number Contact Name Phone Email Last History 646 640-L307 AG [PERSON_NA…" at bounding box center [660, 431] width 1254 height 473
click at [797, 659] on div "ID Unit Number Contact Name Phone Email Last History 646 640-L307 AG [PERSON_NA…" at bounding box center [660, 431] width 1254 height 473
click at [686, 479] on div "ID Unit Number Contact Name Phone Email Last History 646 640-L307 AG [PERSON_NA…" at bounding box center [660, 431] width 1254 height 473
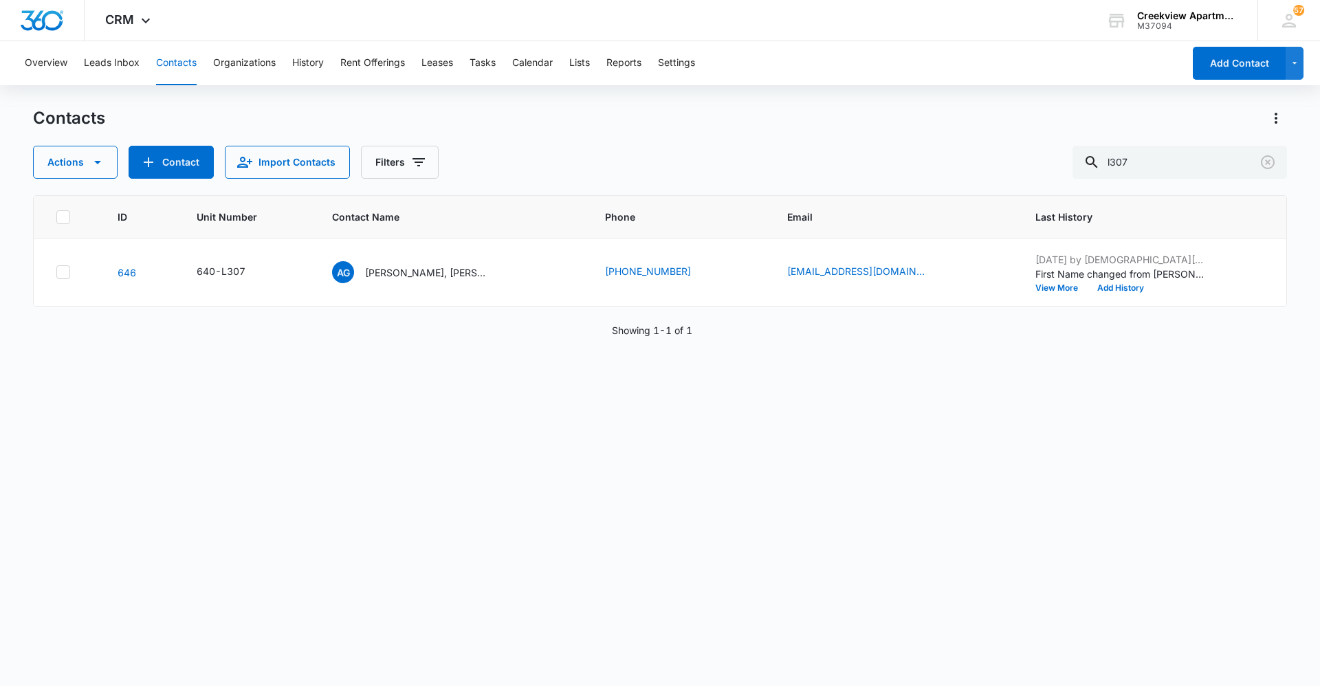
click at [751, 649] on div "ID Unit Number Contact Name Phone Email Last History 646 640-L307 AG [PERSON_NA…" at bounding box center [660, 431] width 1254 height 473
click at [478, 412] on div "ID Unit Number Contact Name Phone Email Last History 646 640-L307 AG [PERSON_NA…" at bounding box center [660, 431] width 1254 height 473
click at [812, 642] on div "ID Unit Number Contact Name Phone Email Last History 646 640-L307 AG [PERSON_NA…" at bounding box center [660, 431] width 1254 height 473
click at [1072, 498] on div "ID Unit Number Contact Name Phone Email Last History 646 640-L307 AG [PERSON_NA…" at bounding box center [660, 431] width 1254 height 473
click at [1105, 466] on div "ID Unit Number Contact Name Phone Email Last History 646 640-L307 AG [PERSON_NA…" at bounding box center [660, 431] width 1254 height 473
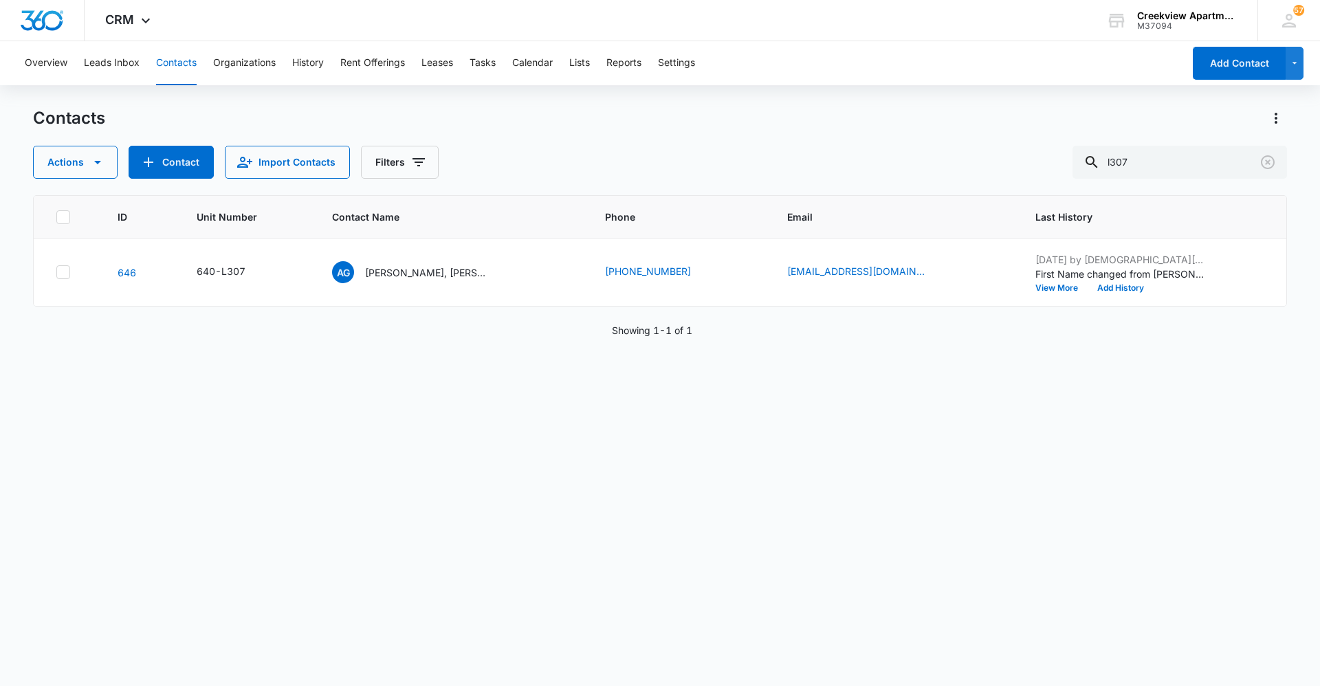
click at [718, 620] on div "ID Unit Number Contact Name Phone Email Last History 646 640-L307 AG [PERSON_NA…" at bounding box center [660, 431] width 1254 height 473
click at [636, 640] on div "ID Unit Number Contact Name Phone Email Last History 646 640-L307 AG [PERSON_NA…" at bounding box center [660, 431] width 1254 height 473
click at [486, 433] on div "ID Unit Number Contact Name Phone Email Last History 646 640-L307 AG [PERSON_NA…" at bounding box center [660, 431] width 1254 height 473
click at [743, 657] on div "ID Unit Number Contact Name Phone Email Last History 646 640-L307 AG [PERSON_NA…" at bounding box center [660, 431] width 1254 height 473
click at [634, 503] on div "ID Unit Number Contact Name Phone Email Last History 646 640-L307 AG [PERSON_NA…" at bounding box center [660, 431] width 1254 height 473
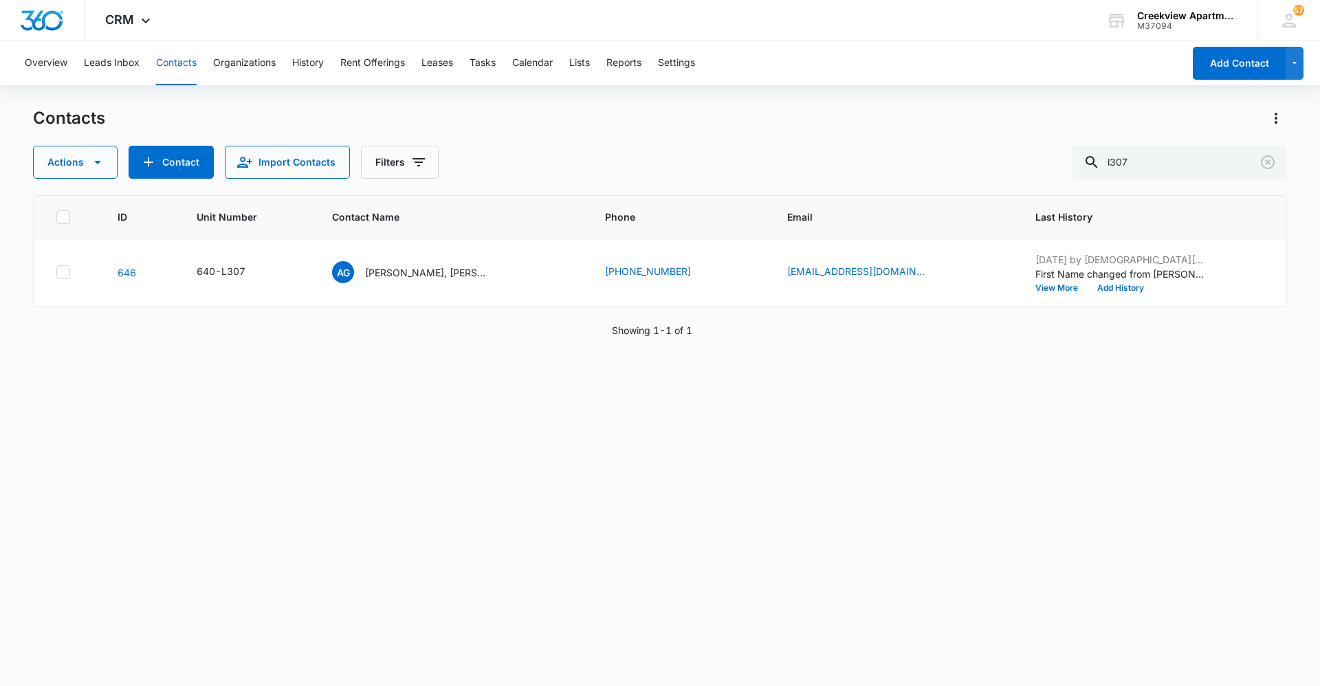
click at [593, 459] on div "ID Unit Number Contact Name Phone Email Last History 646 640-L307 AG [PERSON_NA…" at bounding box center [660, 431] width 1254 height 473
drag, startPoint x: 771, startPoint y: 649, endPoint x: 750, endPoint y: 656, distance: 22.6
click at [771, 648] on div "ID Unit Number Contact Name Phone Email Last History 646 640-L307 AG [PERSON_NA…" at bounding box center [660, 431] width 1254 height 473
click at [519, 468] on div "ID Unit Number Contact Name Phone Email Last History 646 640-L307 AG [PERSON_NA…" at bounding box center [660, 431] width 1254 height 473
drag, startPoint x: 1193, startPoint y: 519, endPoint x: 1160, endPoint y: 528, distance: 34.7
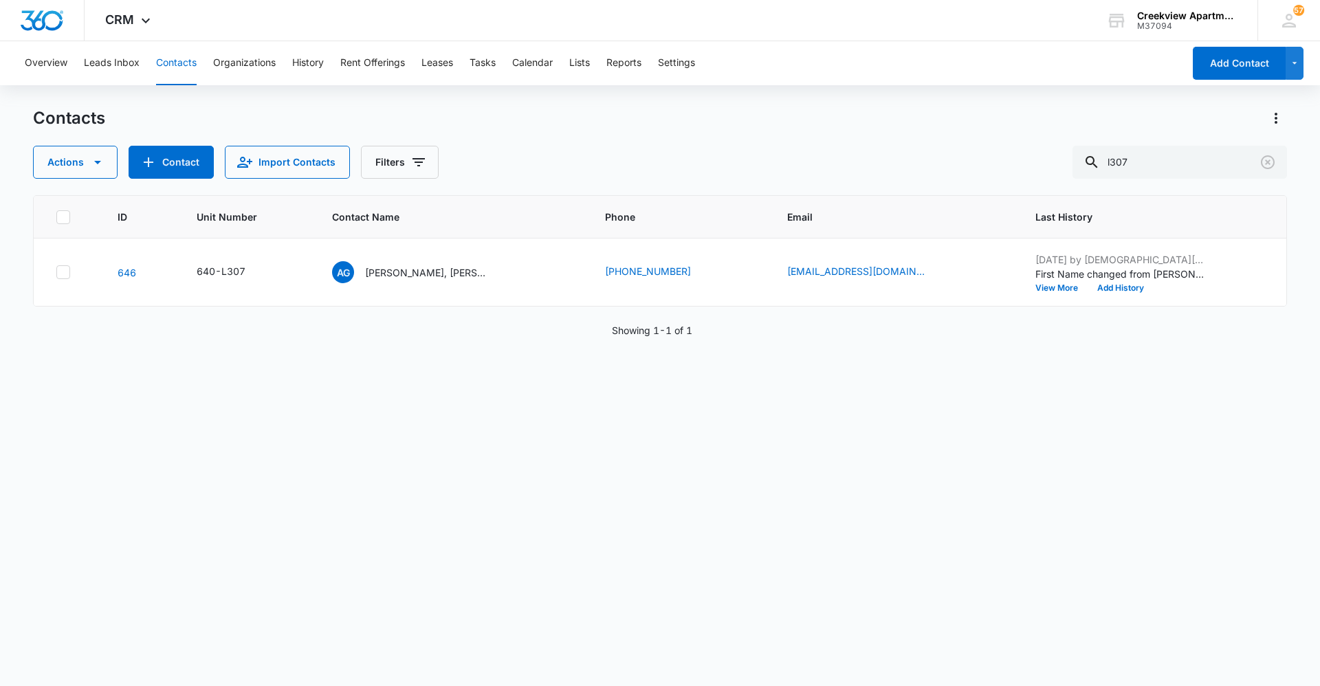
click at [1193, 519] on div "ID Unit Number Contact Name Phone Email Last History 646 640-L307 AG [PERSON_NA…" at bounding box center [660, 431] width 1254 height 473
click at [710, 635] on div "ID Unit Number Contact Name Phone Email Last History 646 640-L307 AG [PERSON_NA…" at bounding box center [660, 431] width 1254 height 473
